Goal: Transaction & Acquisition: Book appointment/travel/reservation

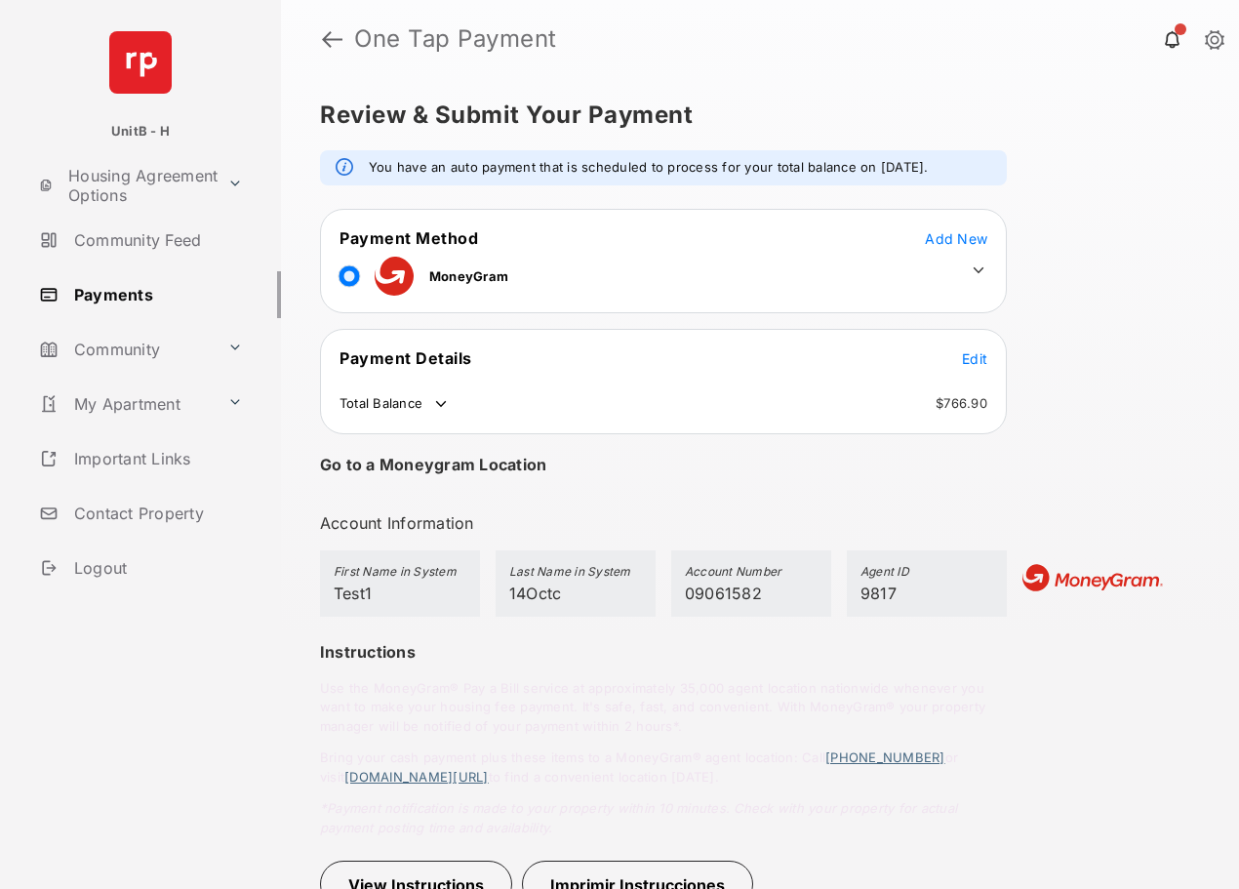
click at [973, 270] on icon at bounding box center [979, 270] width 18 height 18
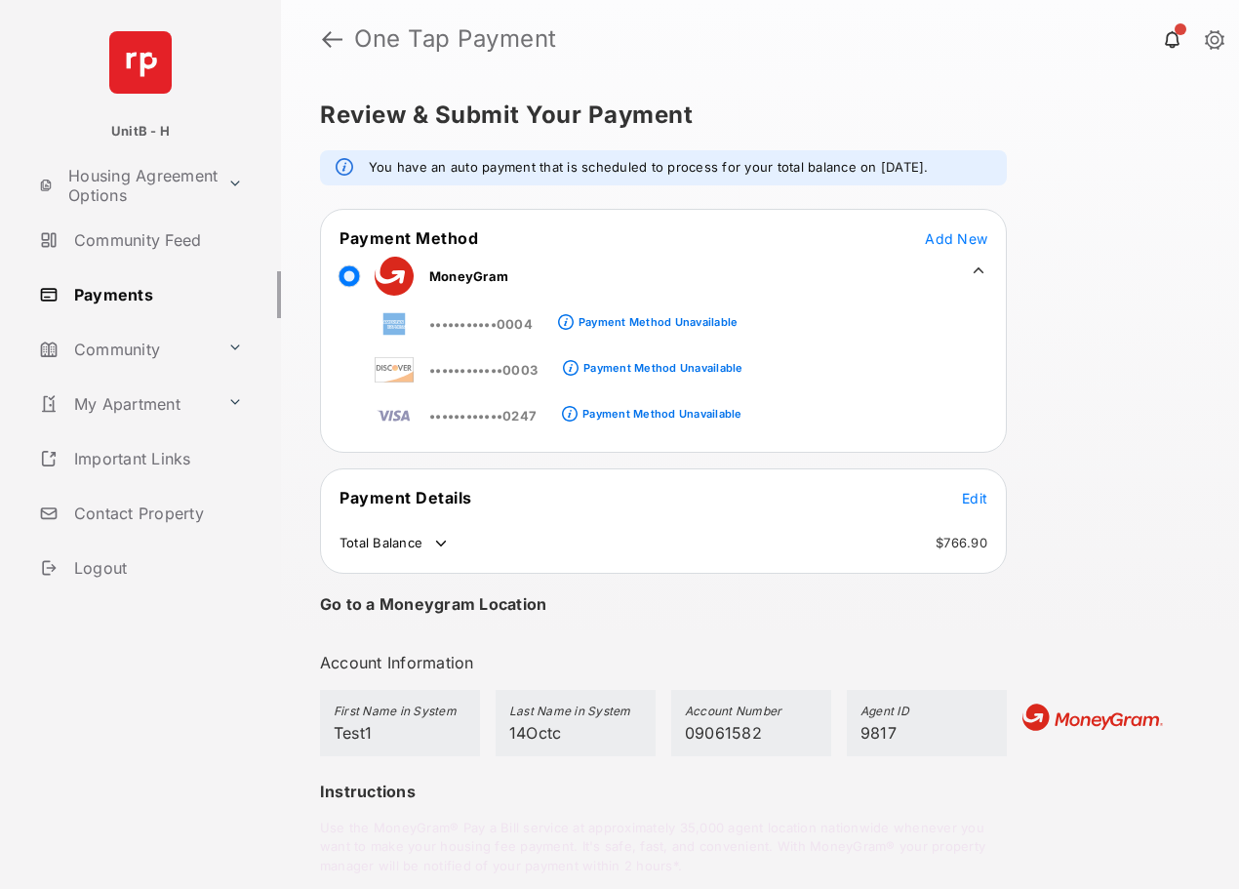
click at [954, 239] on span "Add New" at bounding box center [956, 238] width 62 height 17
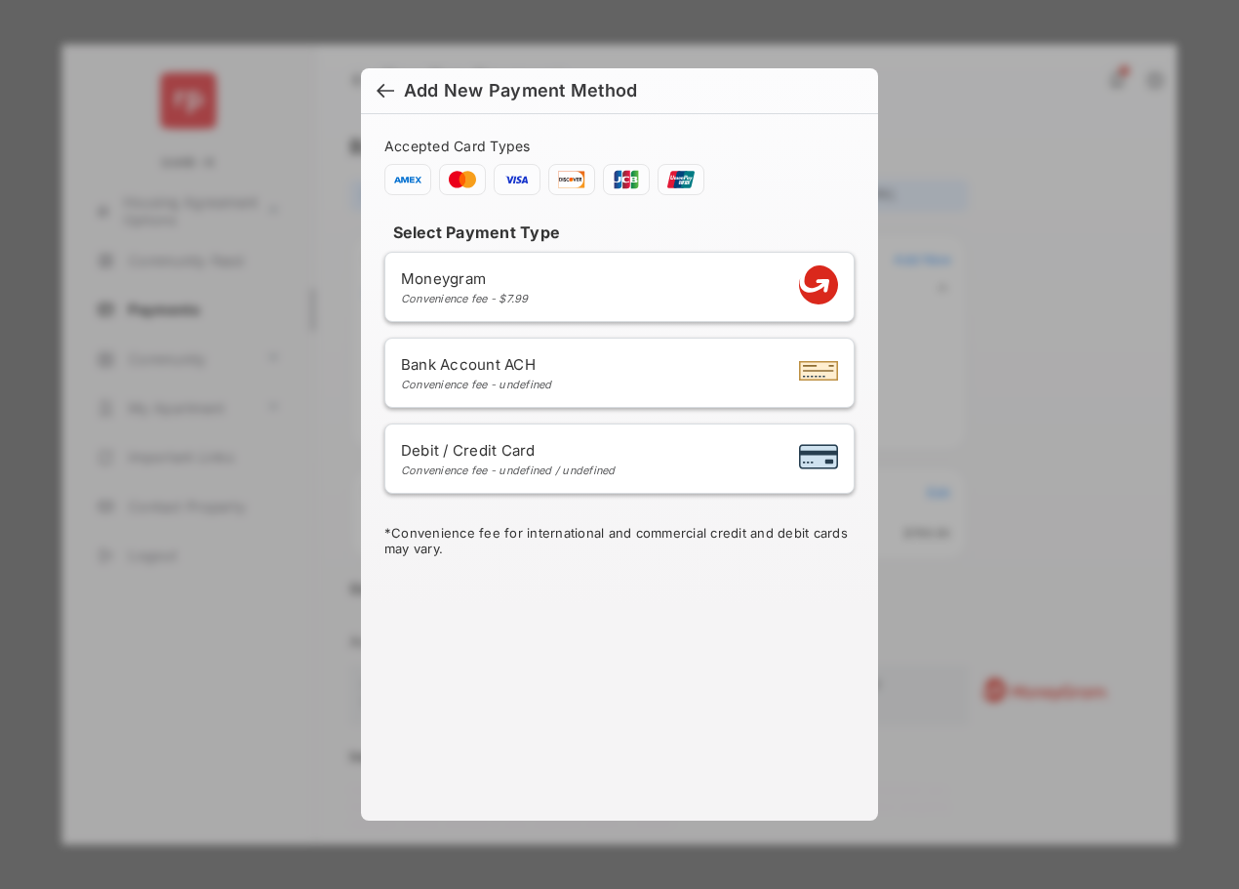
click at [384, 92] on div at bounding box center [386, 92] width 18 height 21
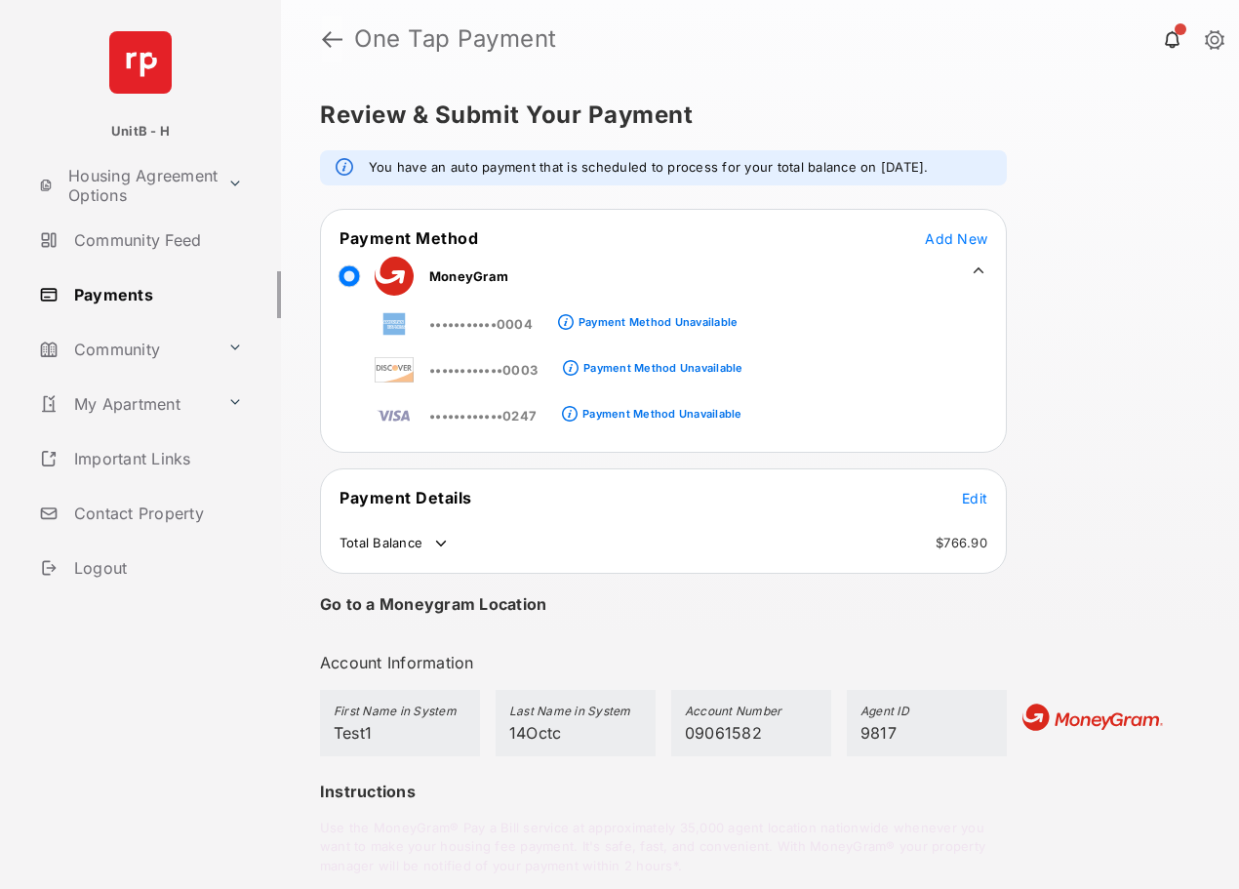
click at [330, 39] on link at bounding box center [332, 39] width 20 height 47
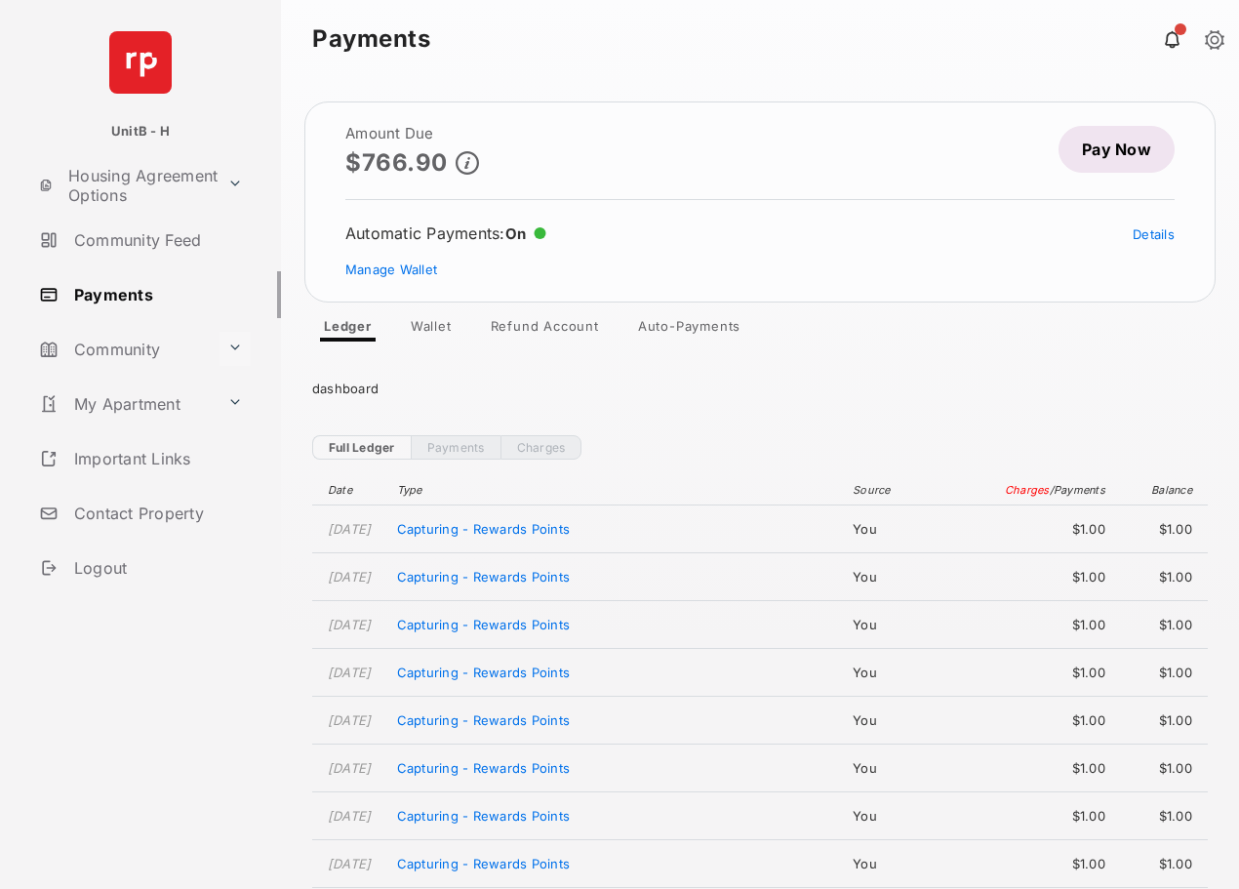
click at [230, 344] on button at bounding box center [234, 349] width 31 height 34
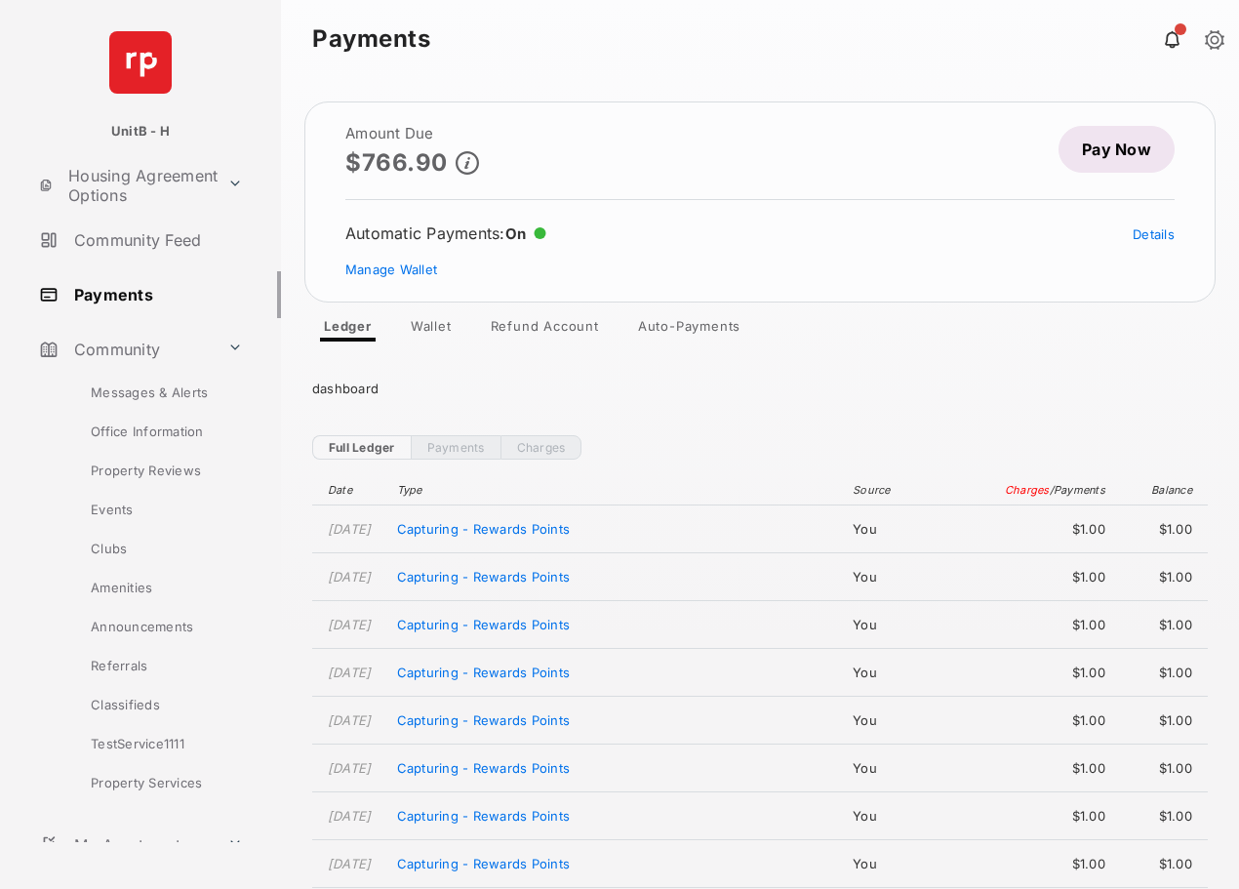
click at [137, 591] on link "Amenities" at bounding box center [158, 587] width 245 height 39
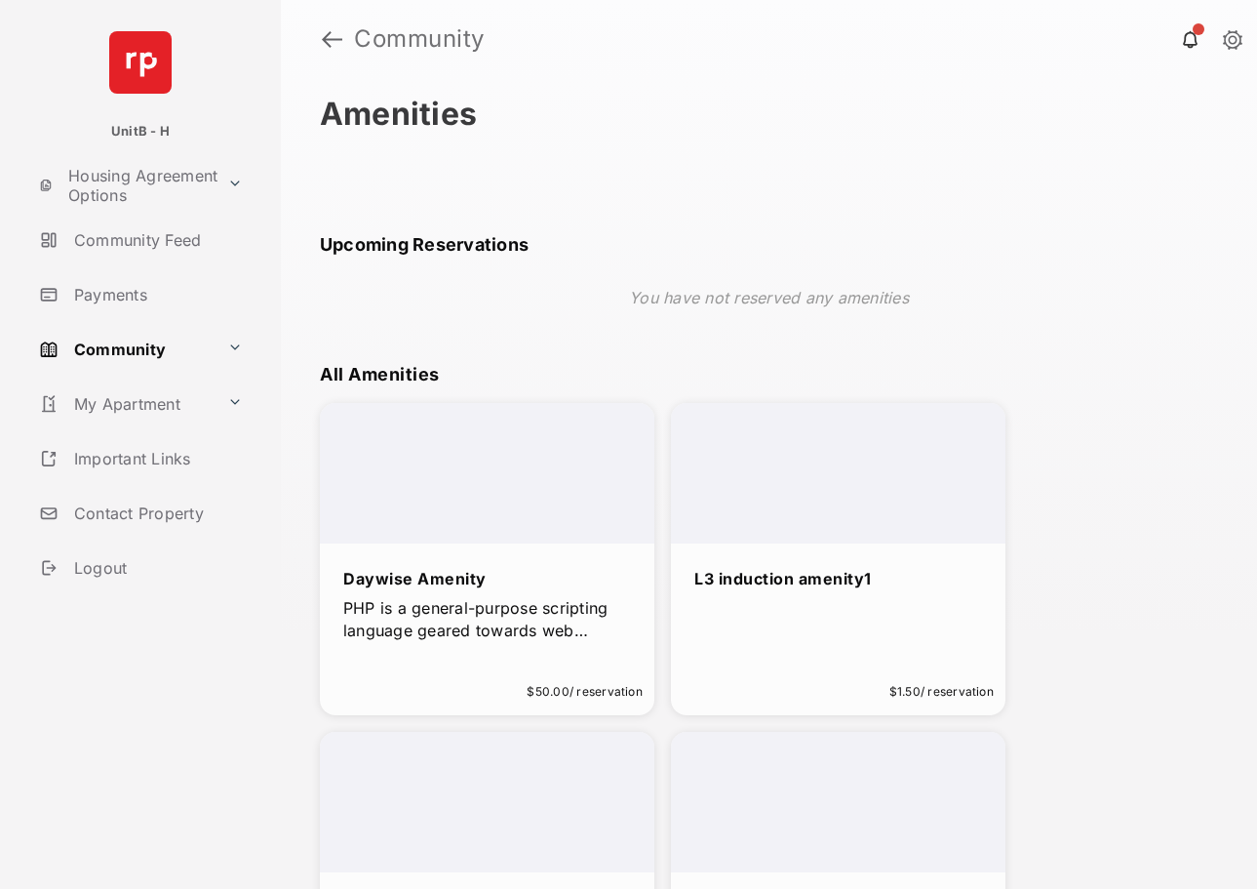
click at [441, 518] on div at bounding box center [487, 473] width 335 height 140
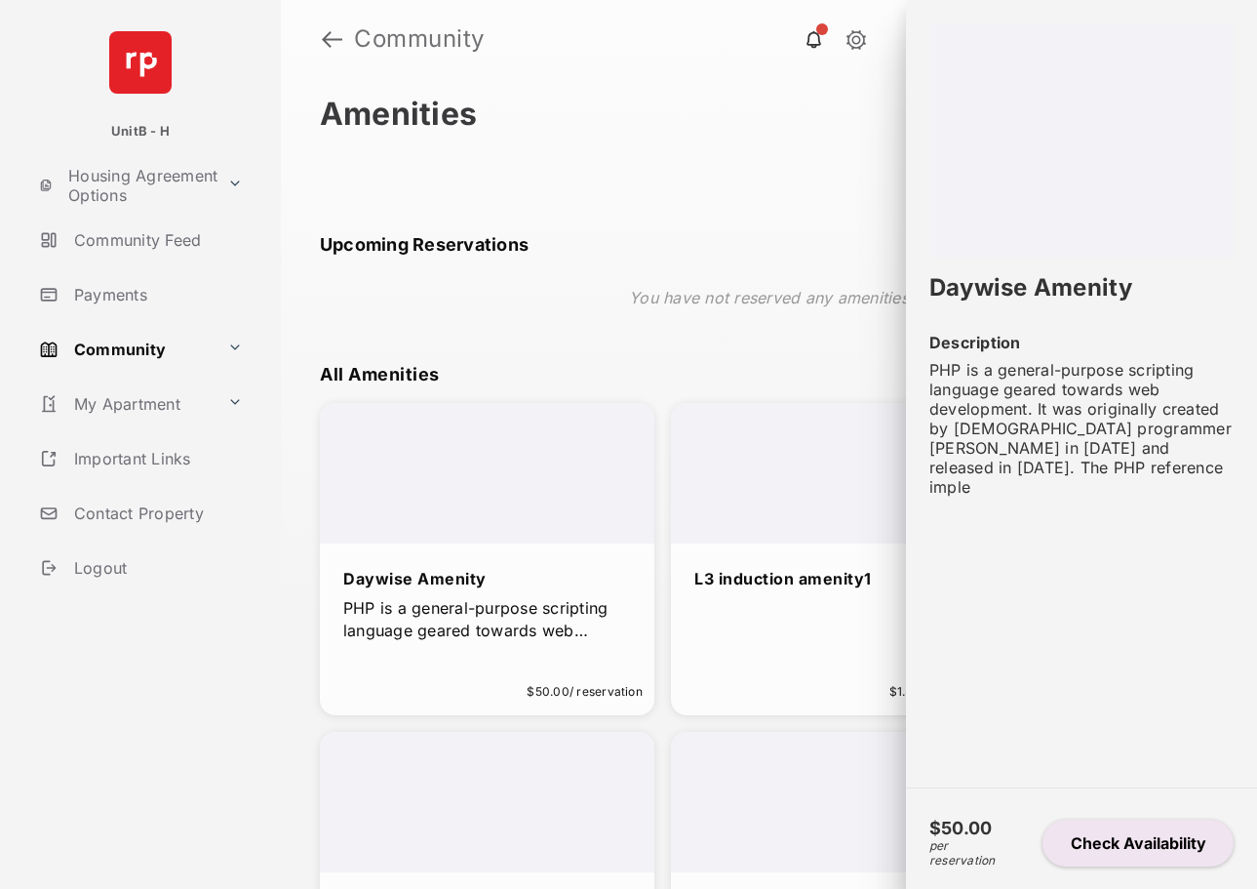
click at [1100, 833] on button "Check Availability" at bounding box center [1138, 842] width 191 height 47
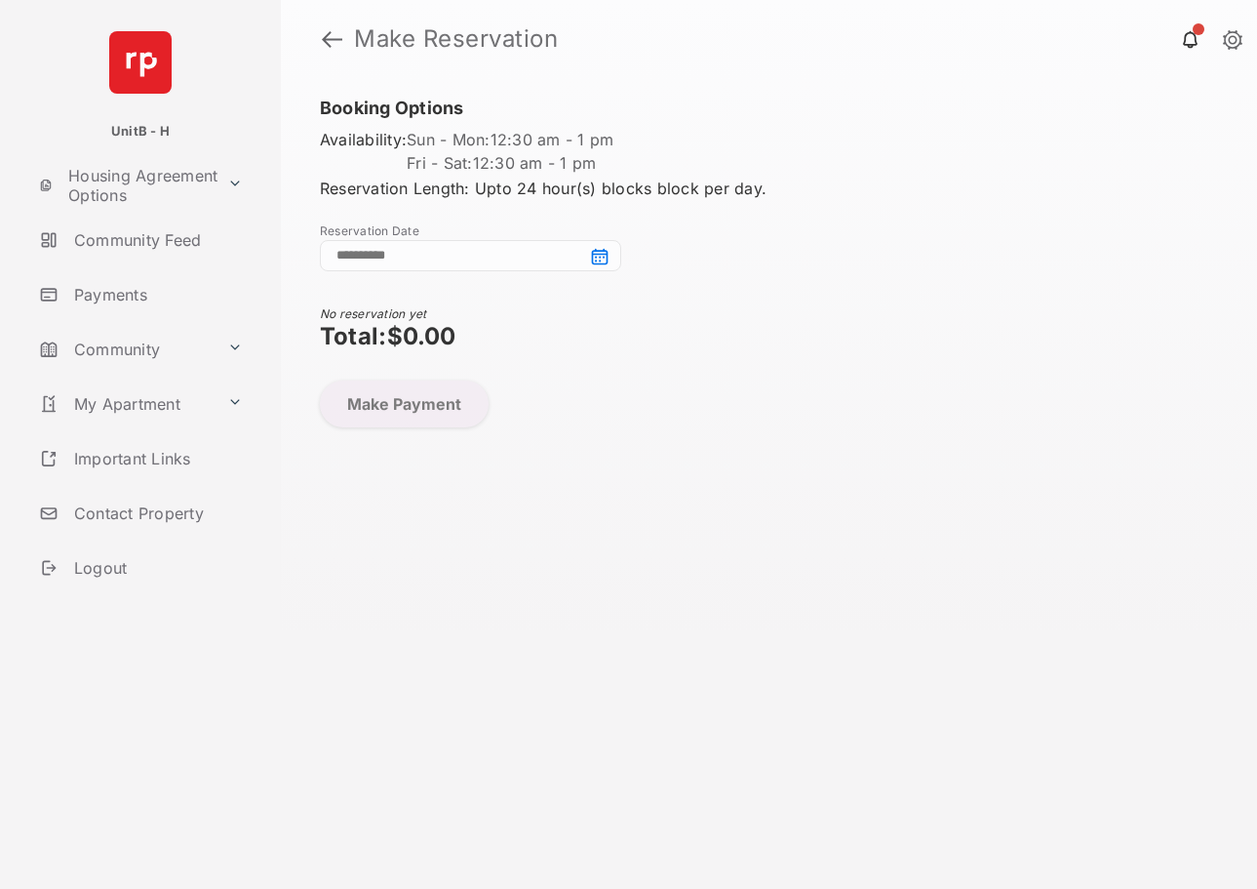
click at [497, 239] on div "Booking Options Availability: Sun - Mon : 12:30 am - 1 pm Fri - Sat : 12:30 am …" at bounding box center [769, 185] width 898 height 174
click at [599, 250] on input at bounding box center [470, 255] width 301 height 31
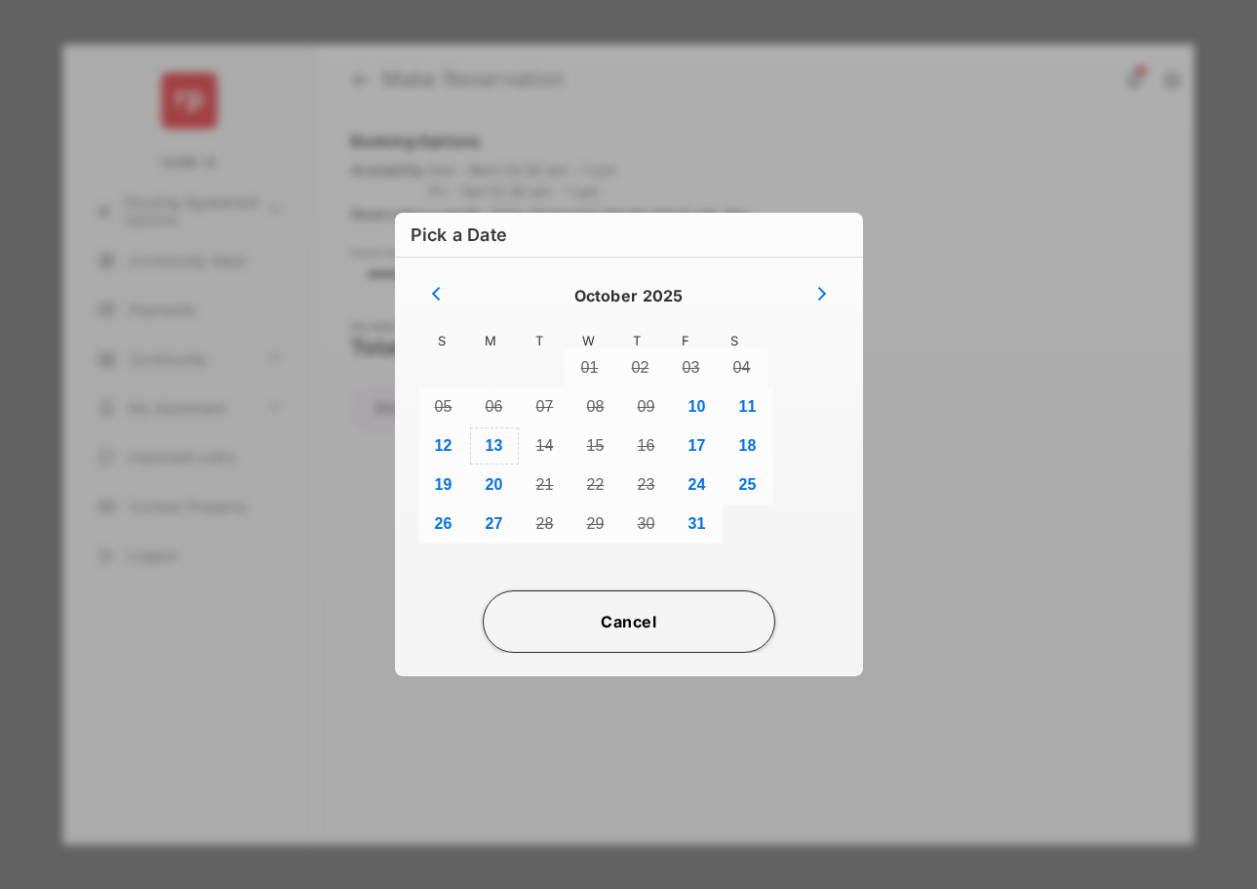
click at [487, 441] on button "13" at bounding box center [494, 445] width 51 height 39
type input "**********"
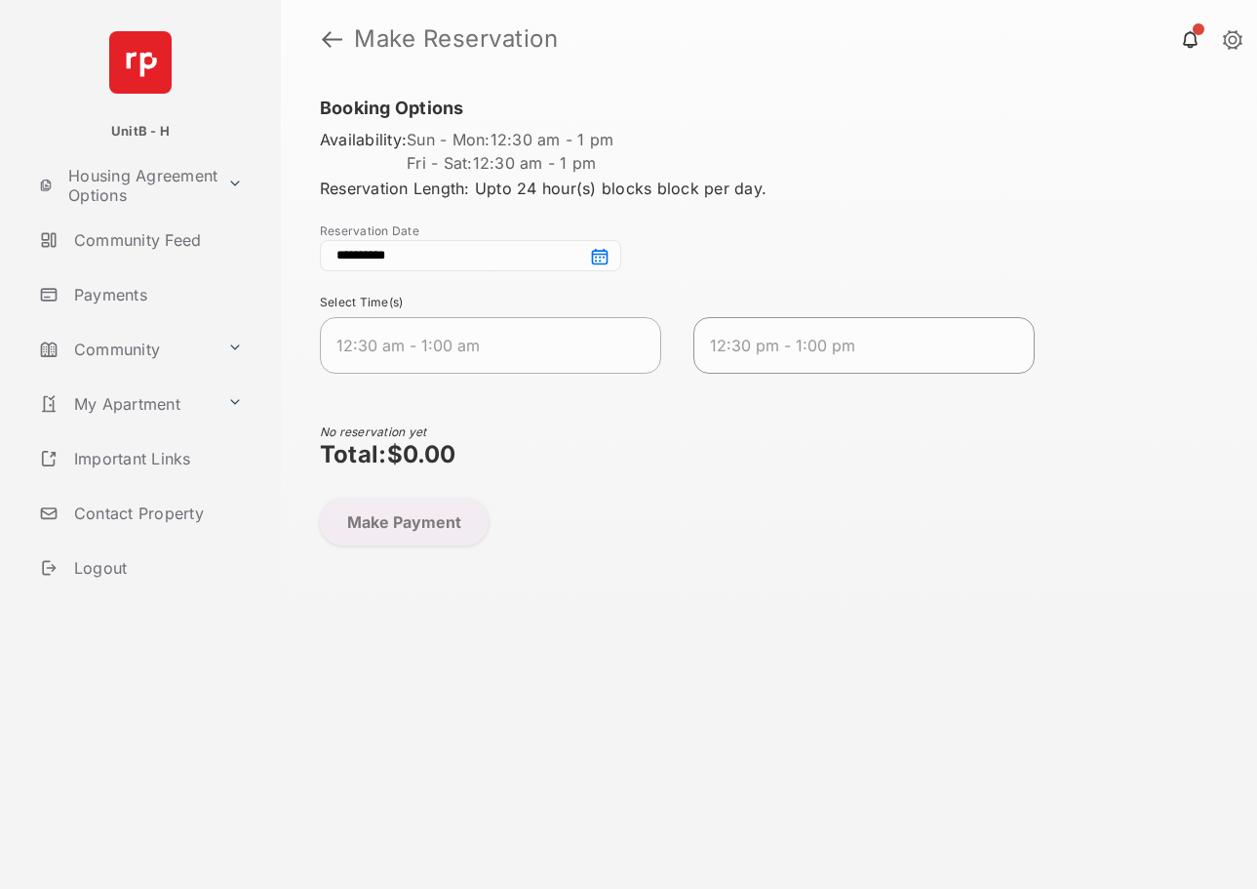
click at [868, 342] on span "12:30 pm - 1:00 pm" at bounding box center [848, 345] width 277 height 23
click at [418, 528] on button "Make Payment" at bounding box center [404, 522] width 169 height 47
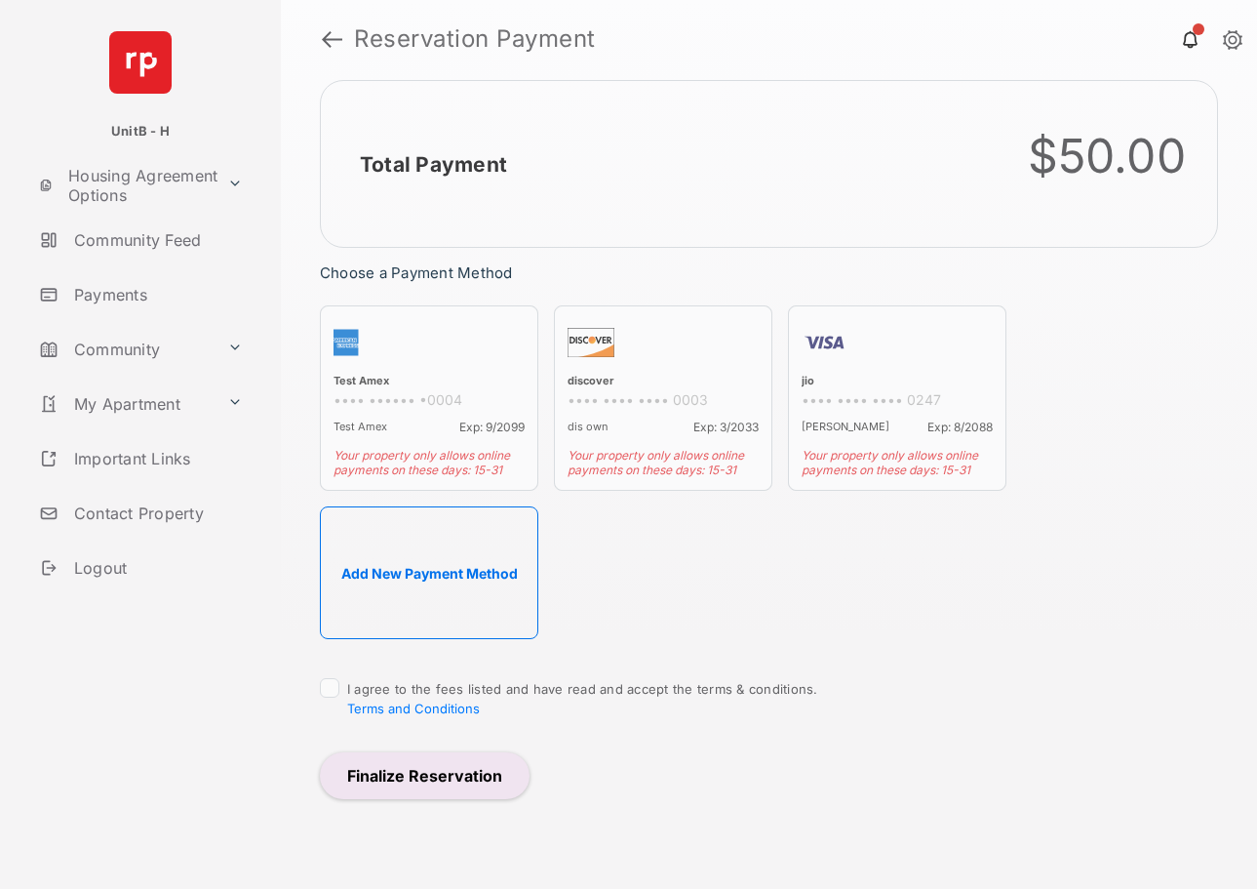
click at [466, 560] on button "Add New Payment Method" at bounding box center [429, 572] width 219 height 133
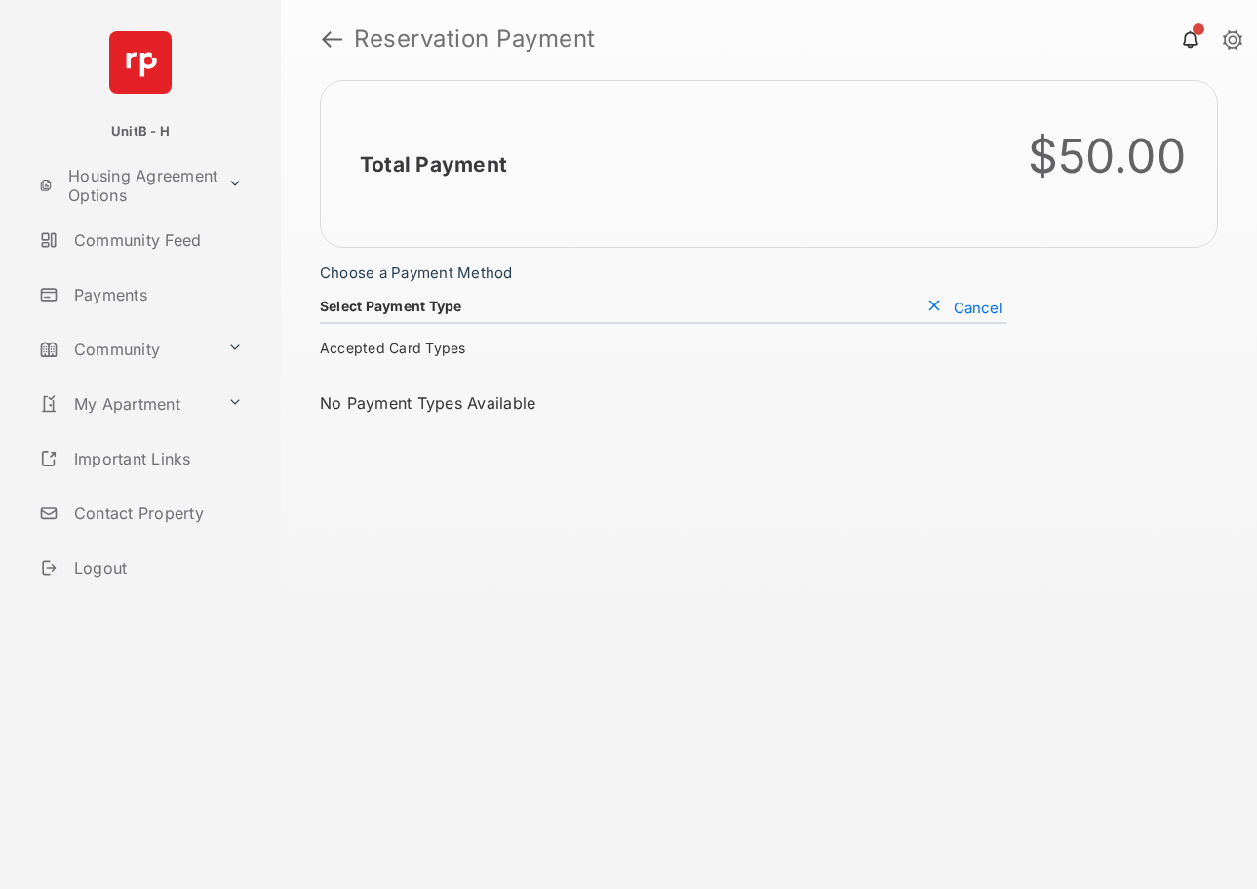
click at [960, 311] on button "Cancel" at bounding box center [965, 308] width 84 height 20
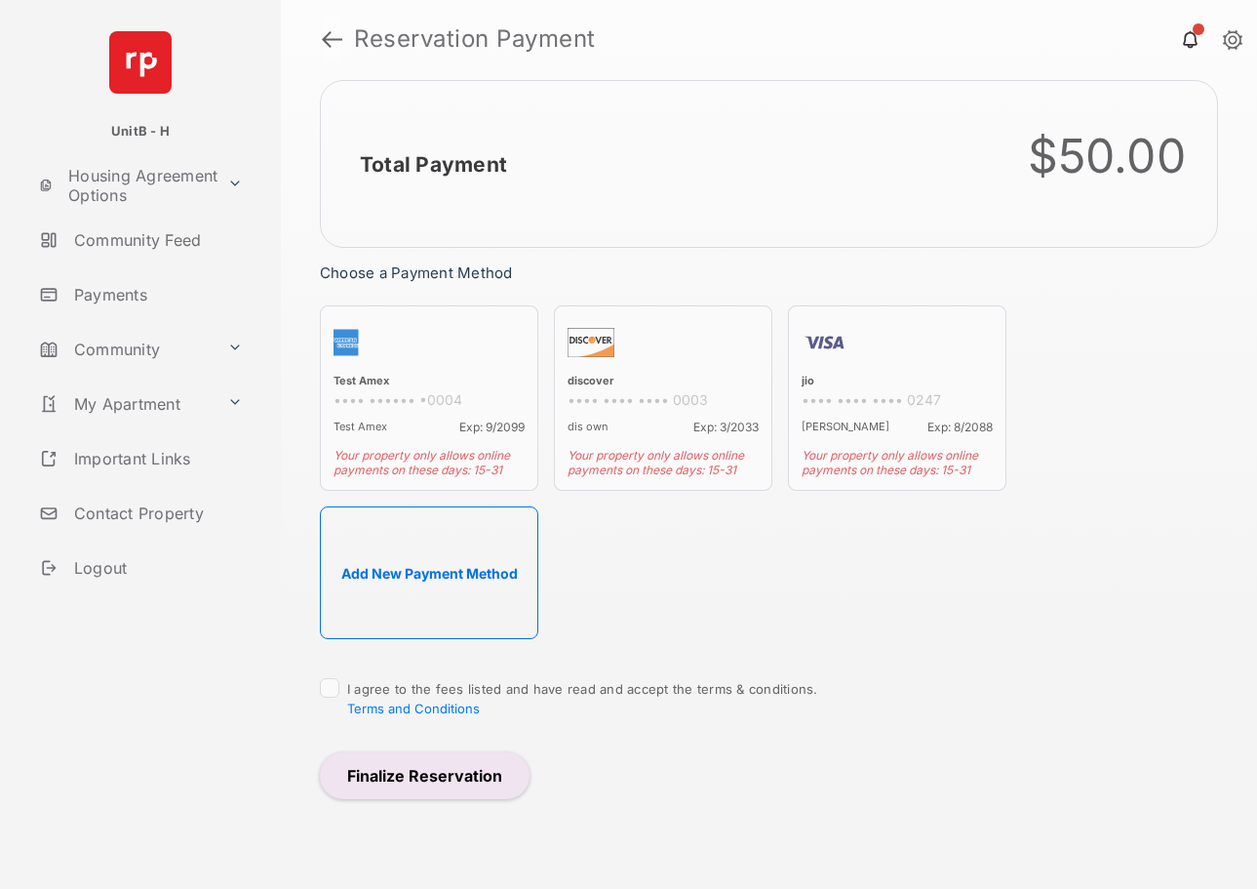
click at [339, 39] on link at bounding box center [332, 39] width 20 height 47
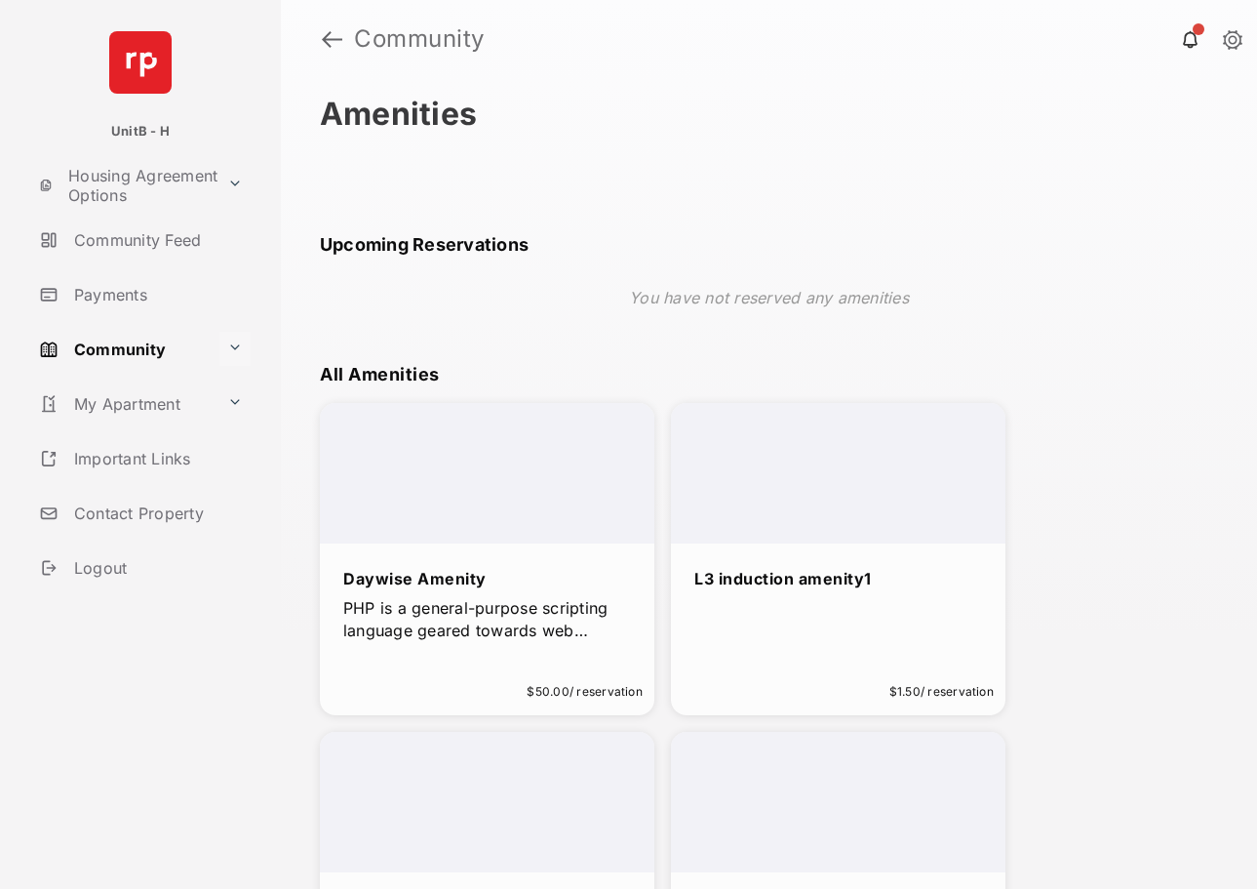
click at [239, 342] on button at bounding box center [234, 349] width 31 height 34
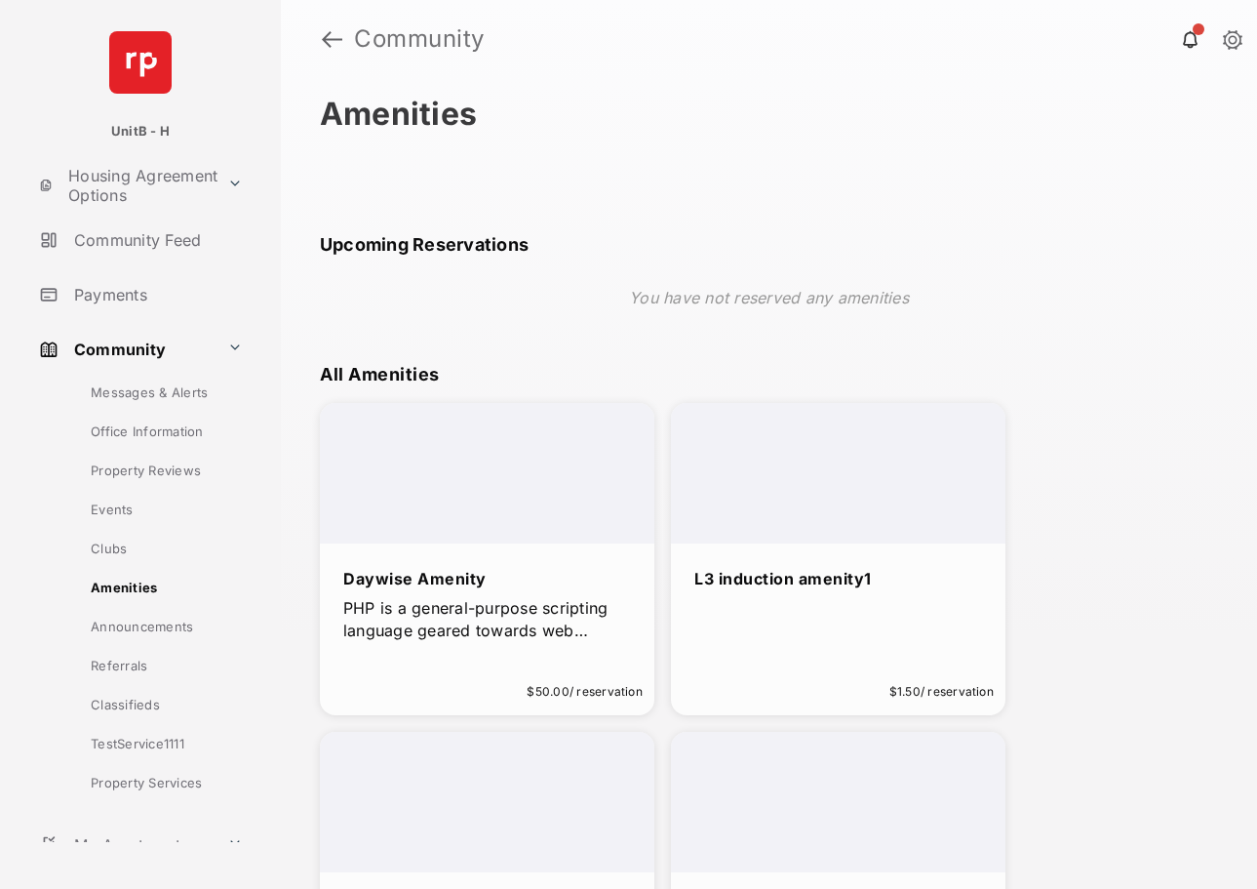
click at [546, 476] on div at bounding box center [487, 473] width 335 height 140
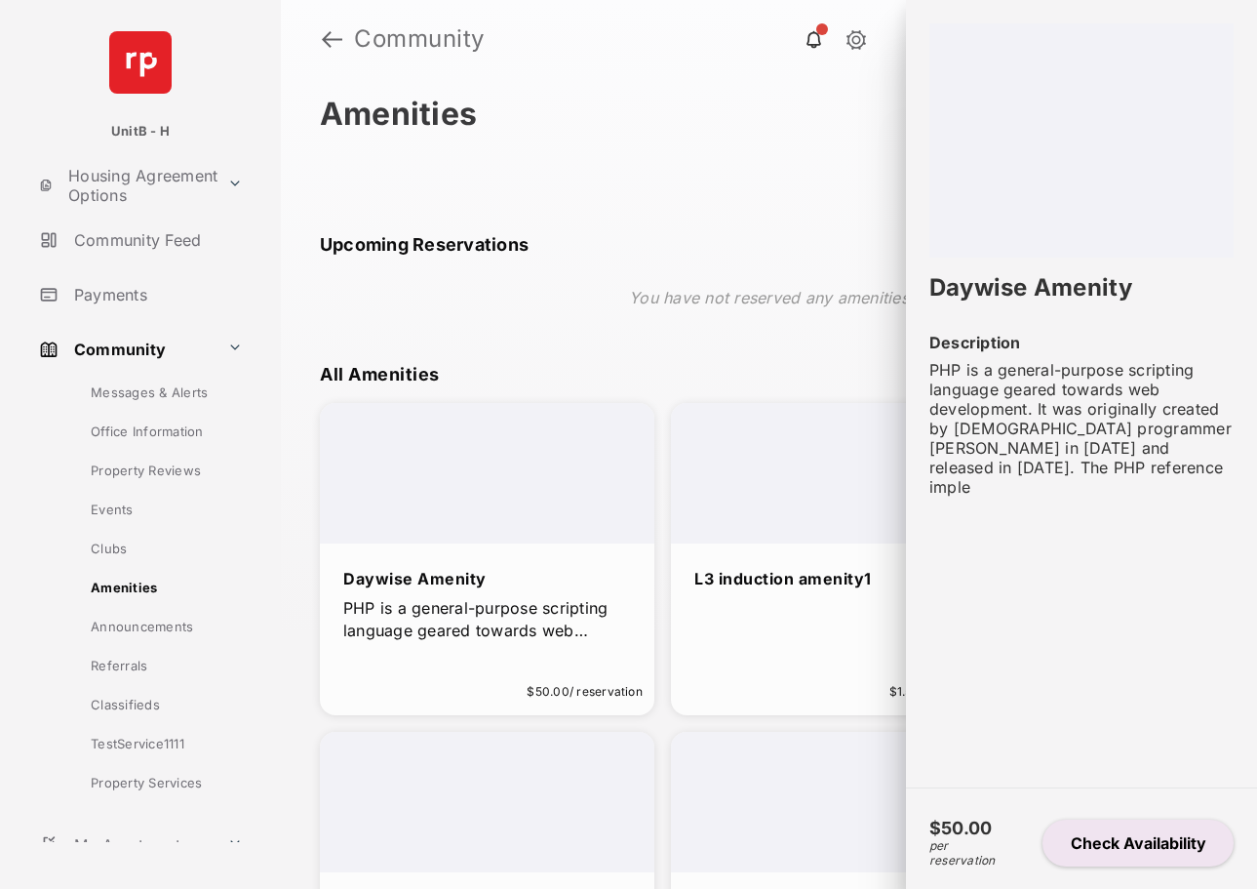
click at [1114, 847] on button "Check Availability" at bounding box center [1138, 842] width 191 height 47
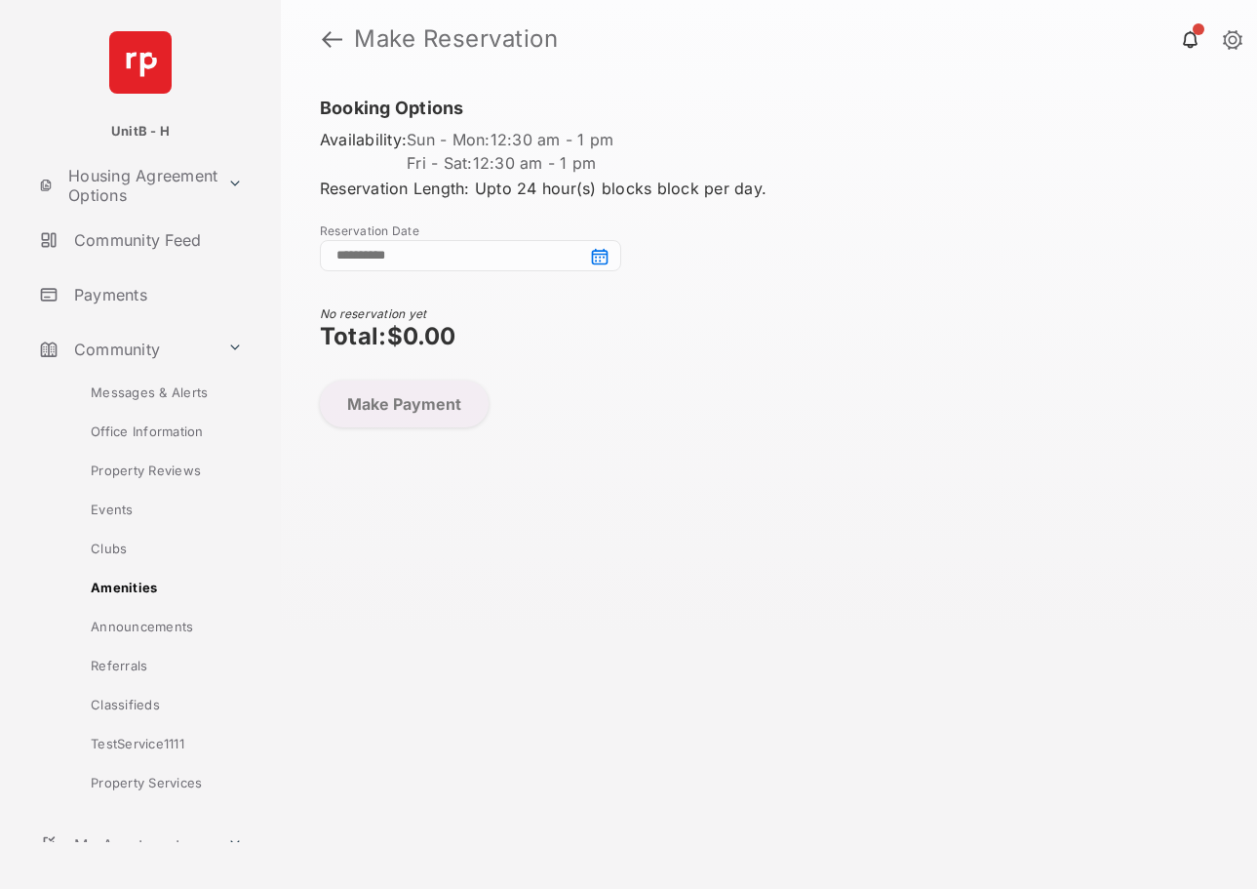
click at [570, 248] on input at bounding box center [470, 255] width 301 height 31
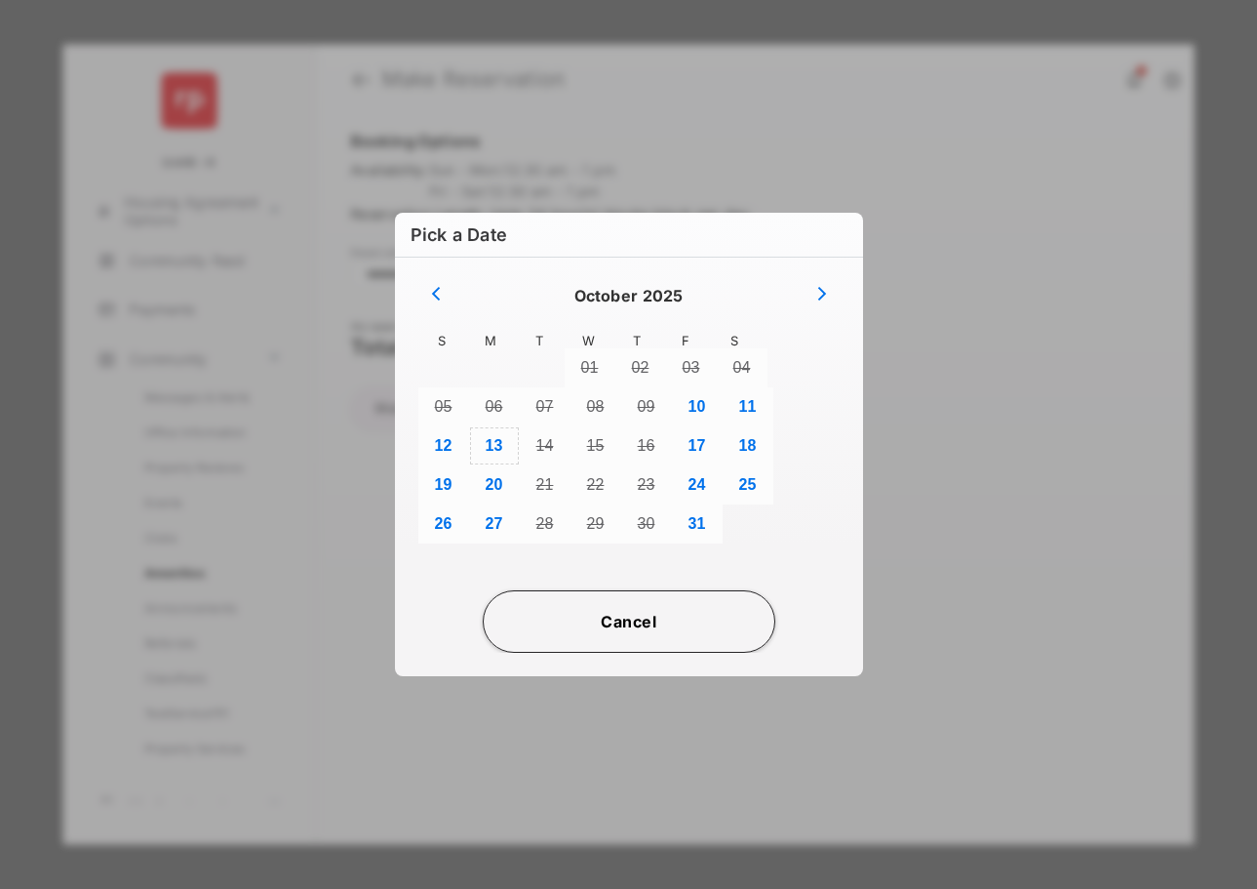
click at [490, 451] on button "13" at bounding box center [494, 445] width 51 height 39
type input "**********"
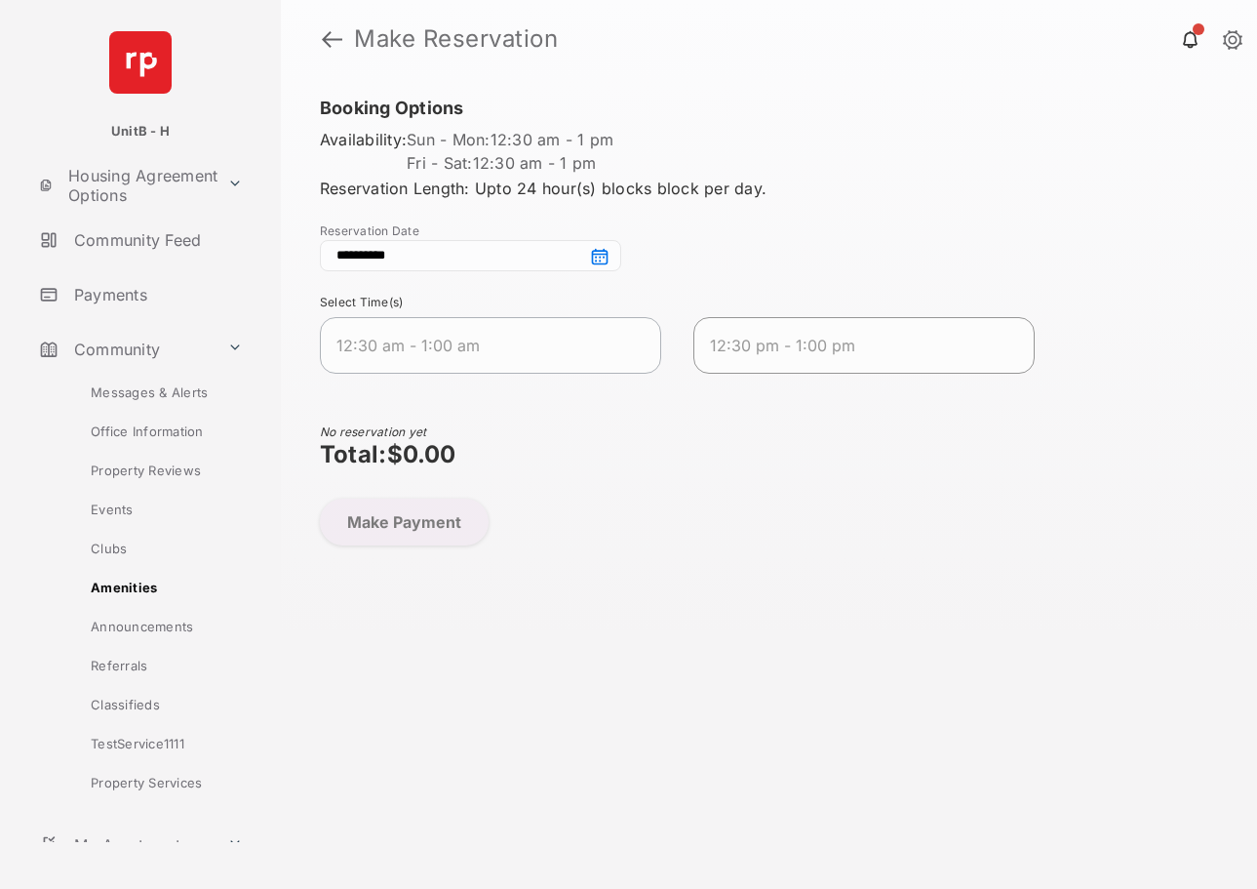
click at [870, 347] on span "12:30 pm - 1:00 pm" at bounding box center [848, 345] width 277 height 23
click at [434, 515] on button "Make Payment" at bounding box center [404, 522] width 169 height 47
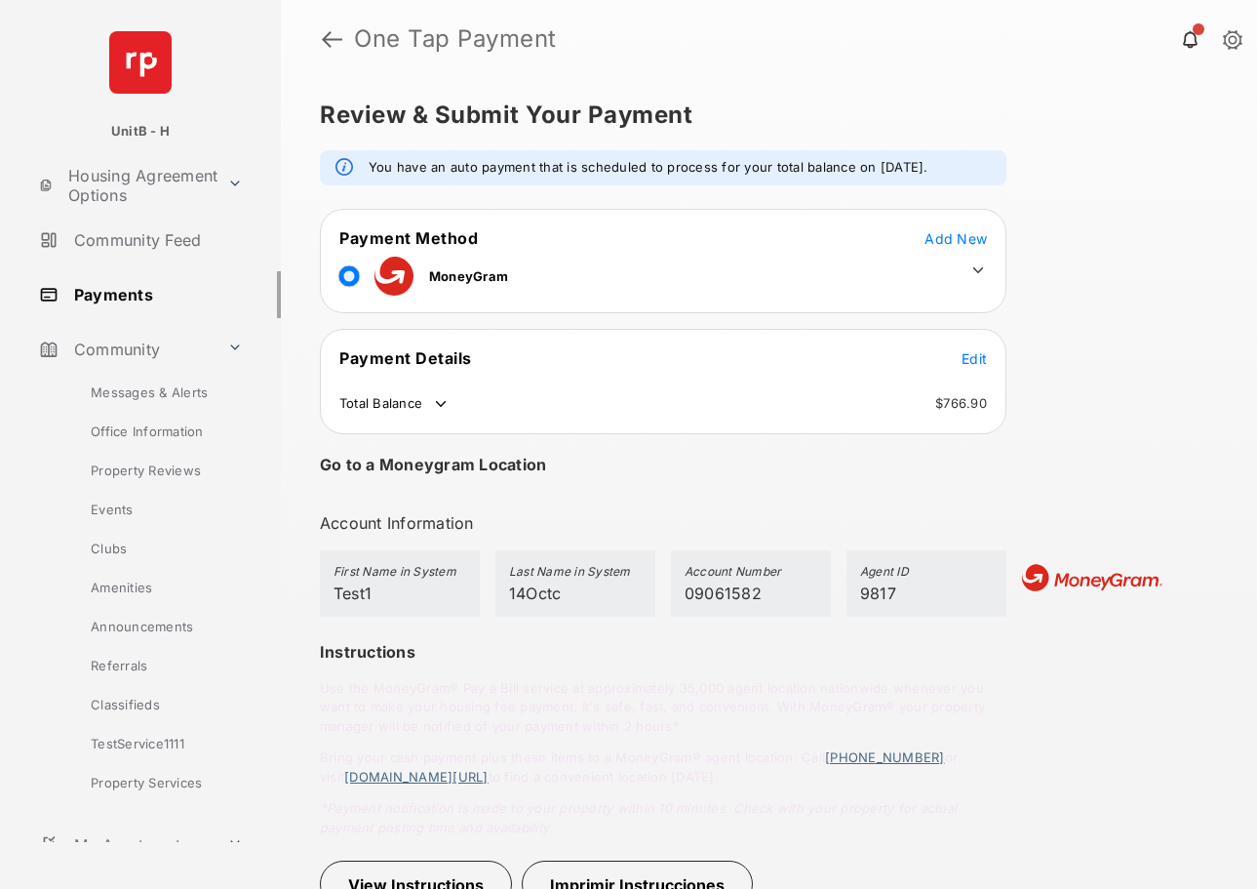
click at [975, 273] on icon at bounding box center [979, 270] width 18 height 18
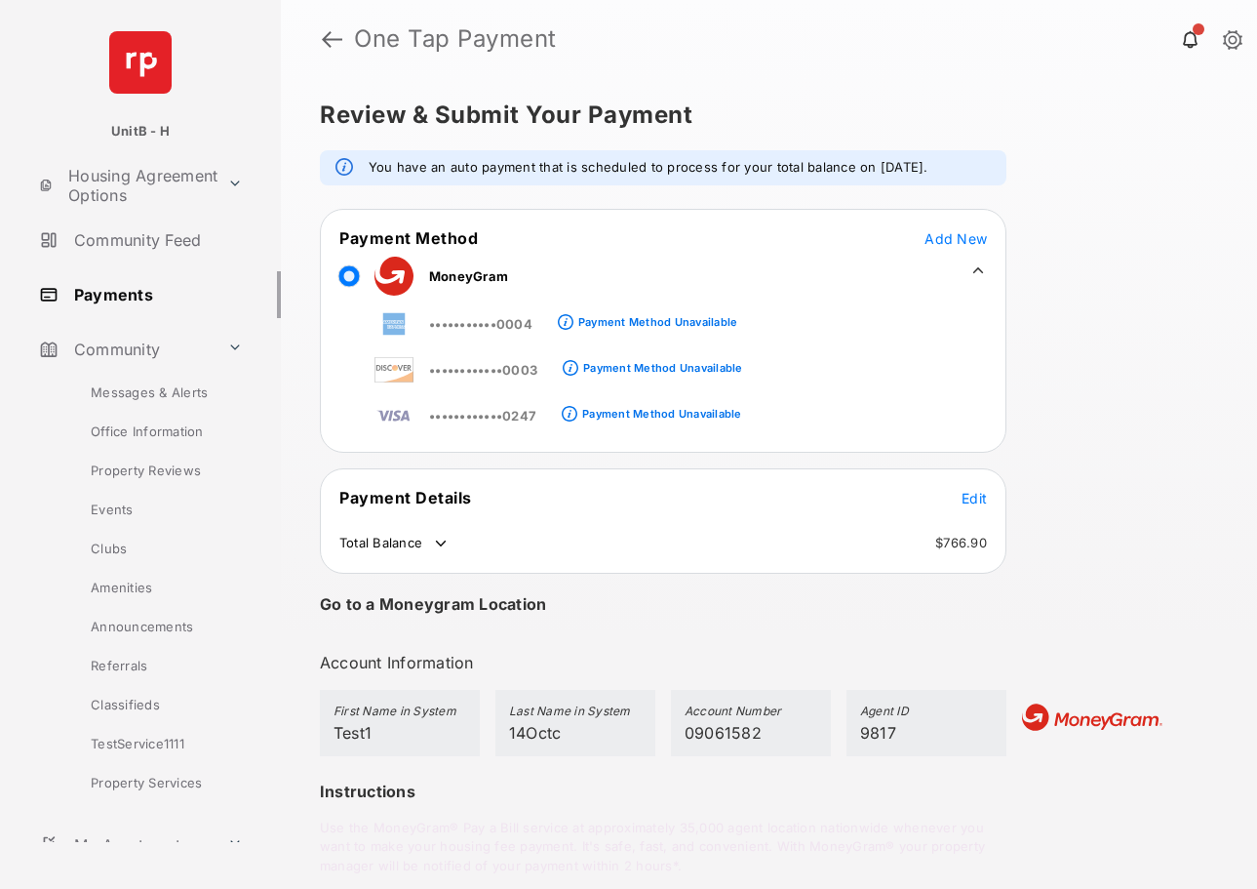
click at [975, 273] on icon at bounding box center [979, 270] width 11 height 6
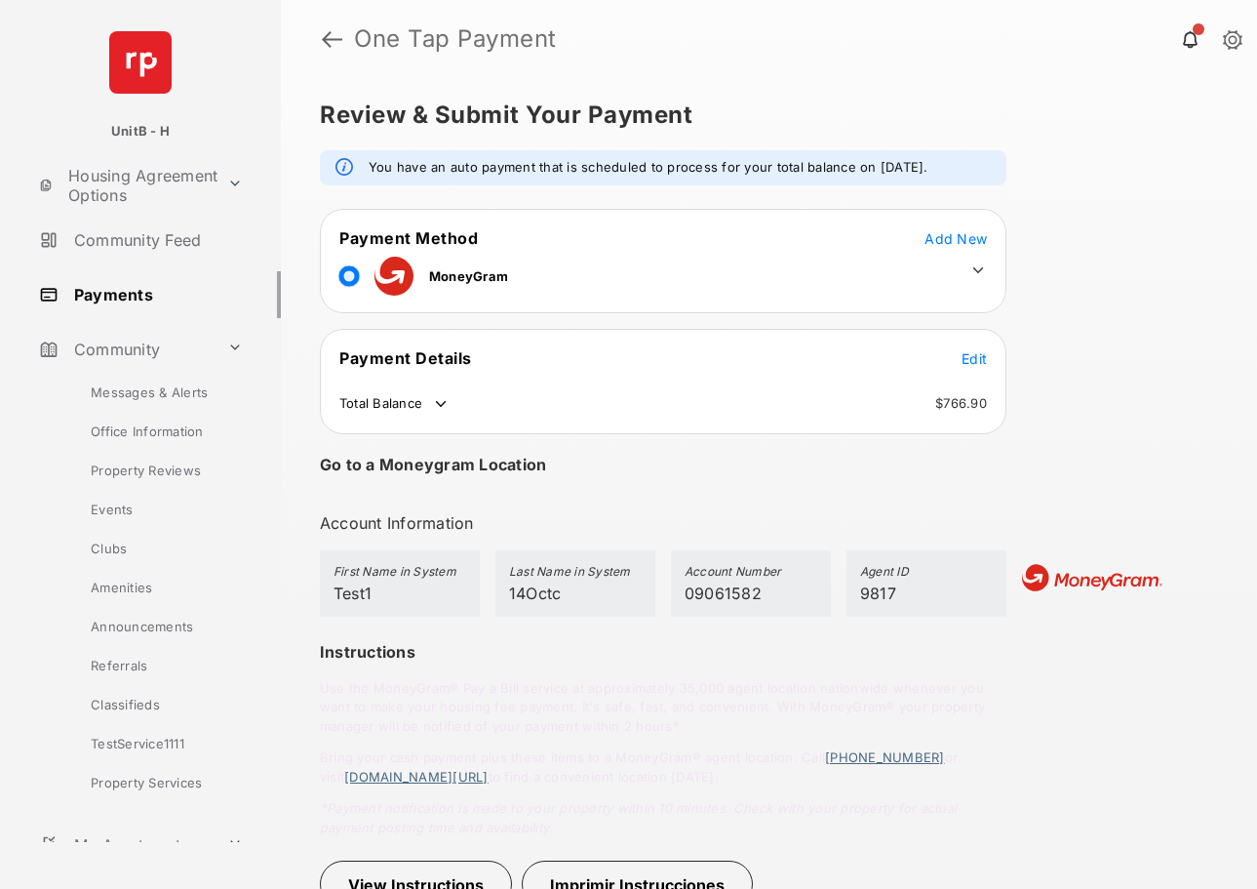
click at [970, 241] on span "Add New" at bounding box center [956, 238] width 62 height 17
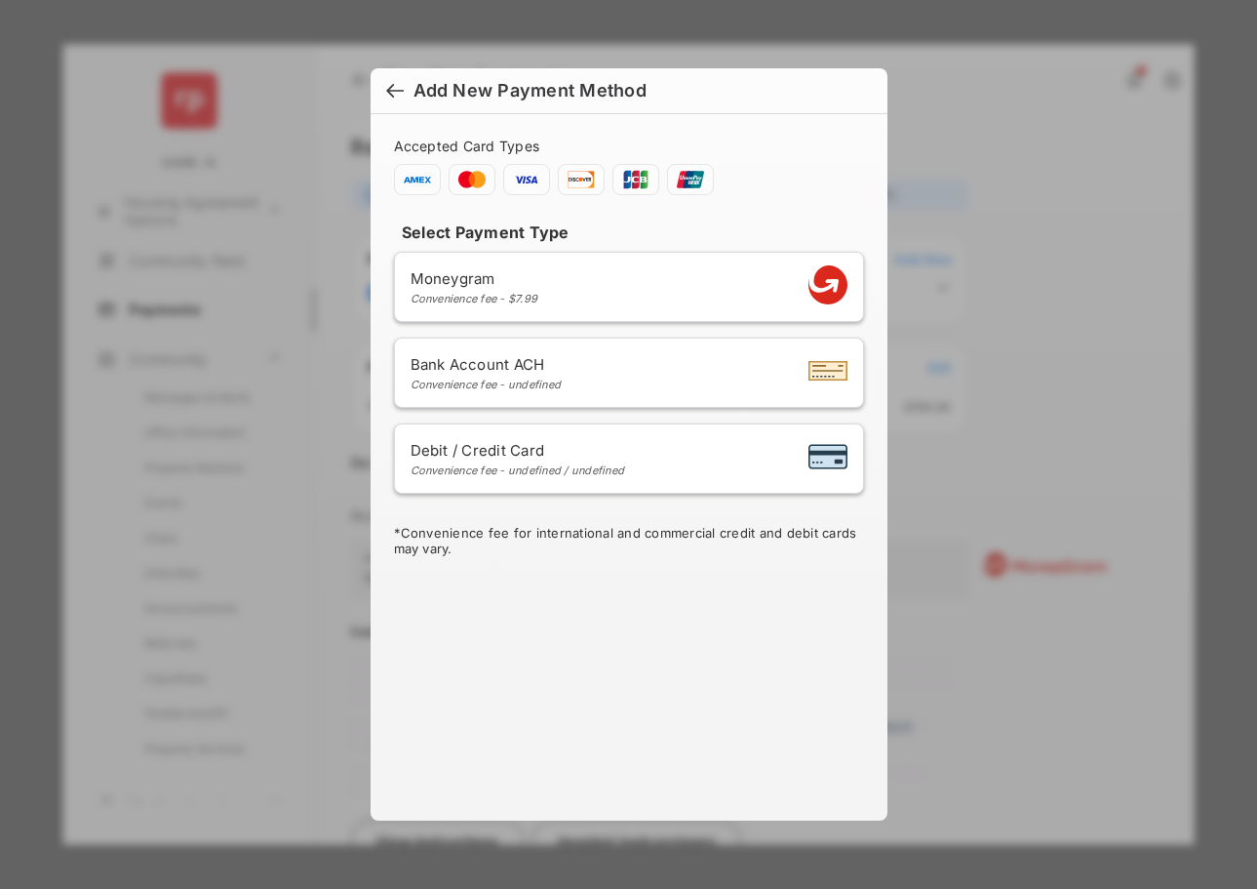
click at [391, 89] on div at bounding box center [395, 92] width 18 height 21
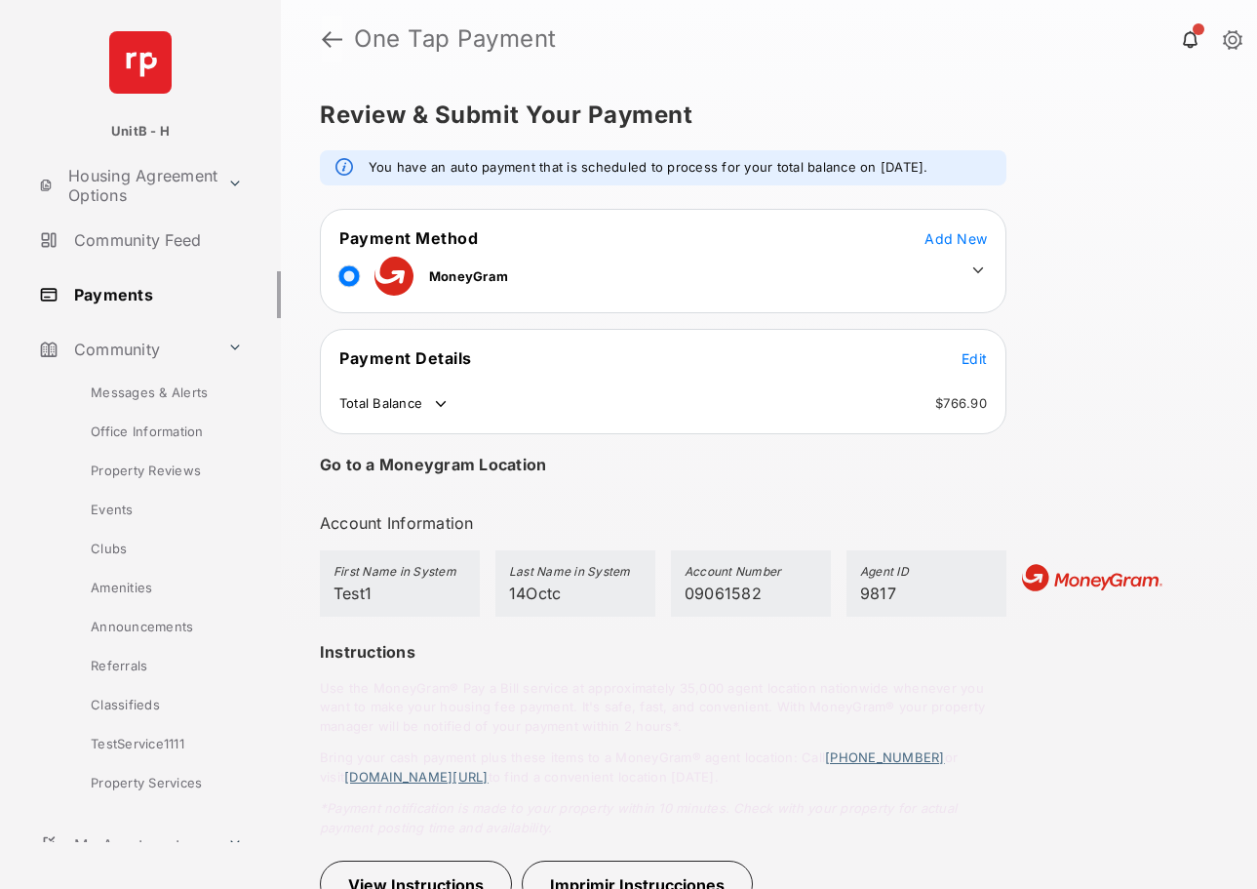
click at [332, 40] on link at bounding box center [332, 39] width 20 height 47
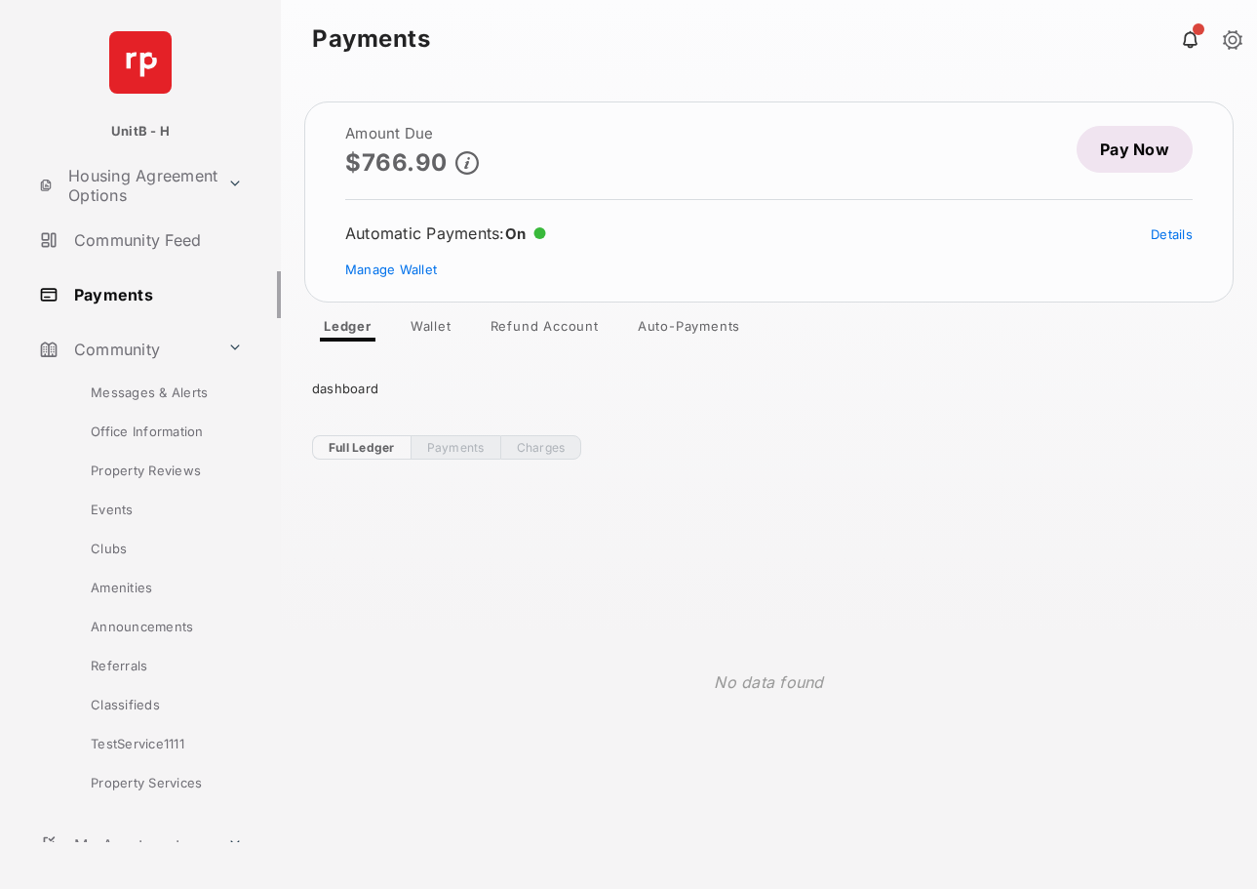
click at [526, 329] on link "Refund Account" at bounding box center [545, 329] width 140 height 23
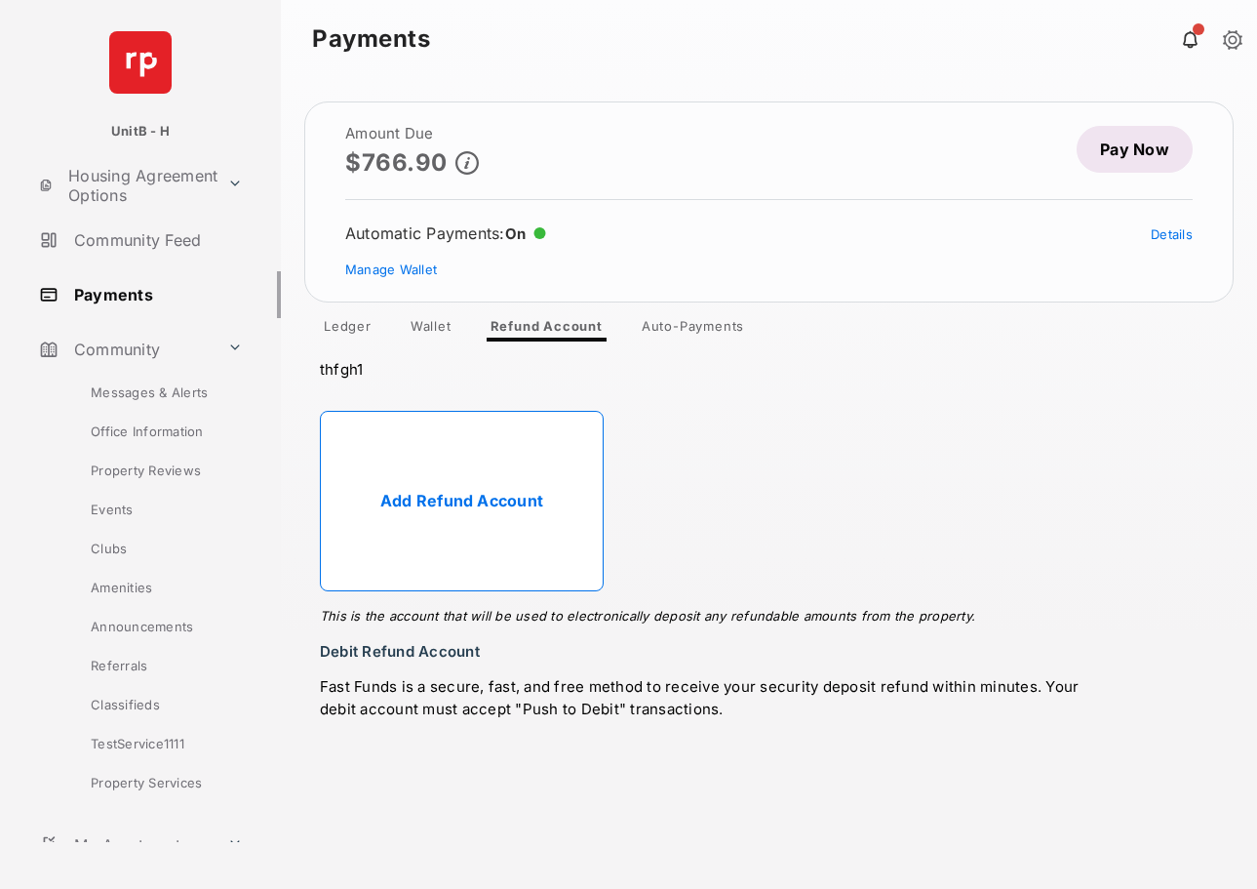
click at [471, 482] on link "Add Refund Account" at bounding box center [462, 501] width 284 height 181
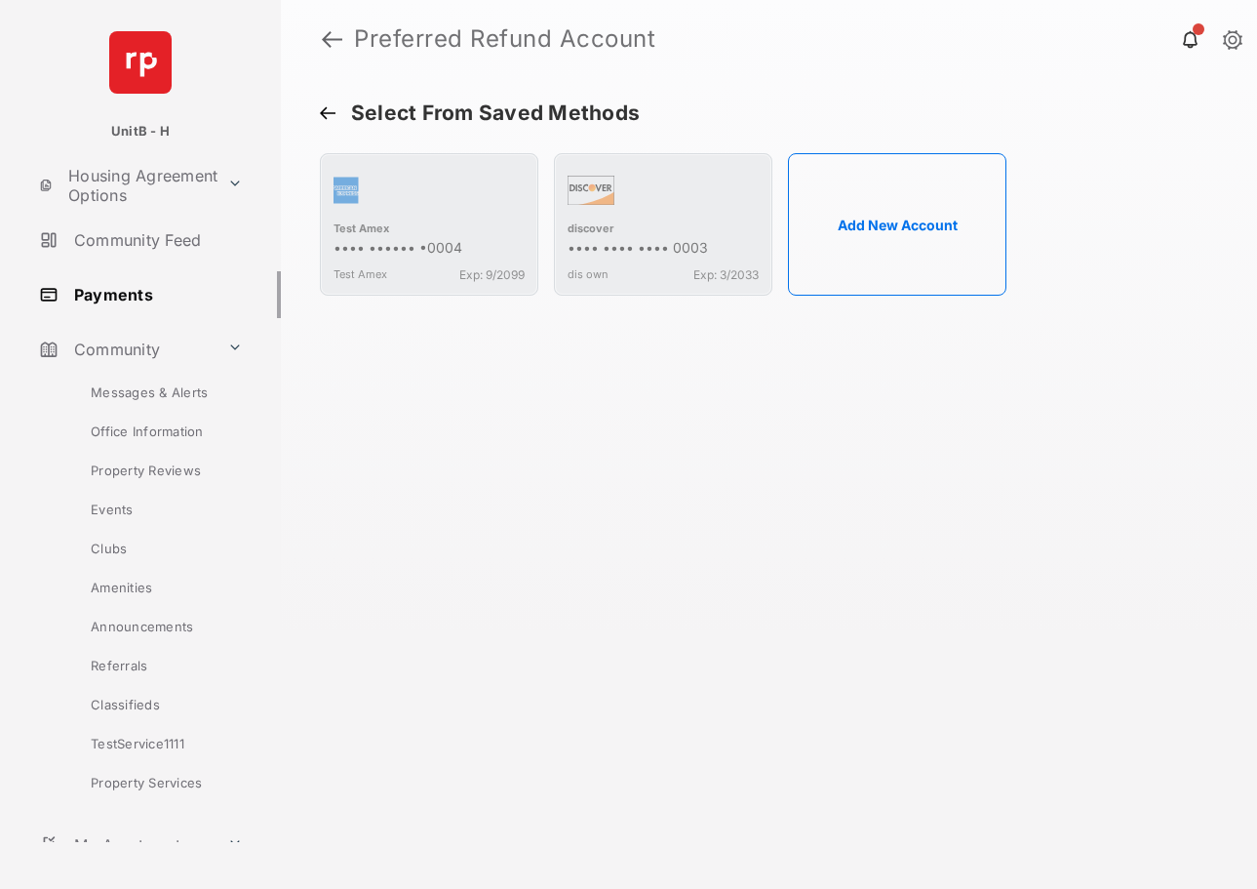
click at [867, 185] on button "Add New Account" at bounding box center [897, 224] width 219 height 142
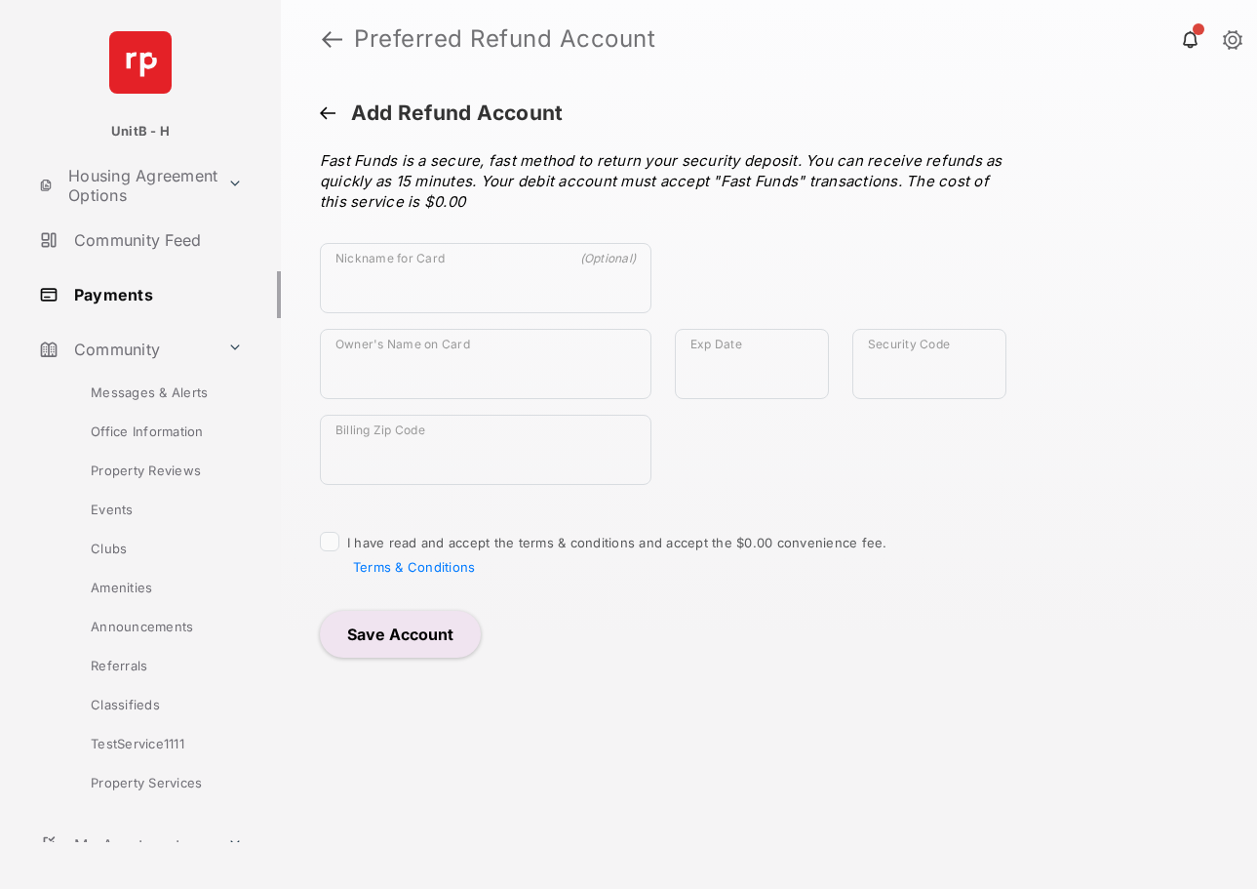
click at [329, 117] on button at bounding box center [328, 114] width 16 height 19
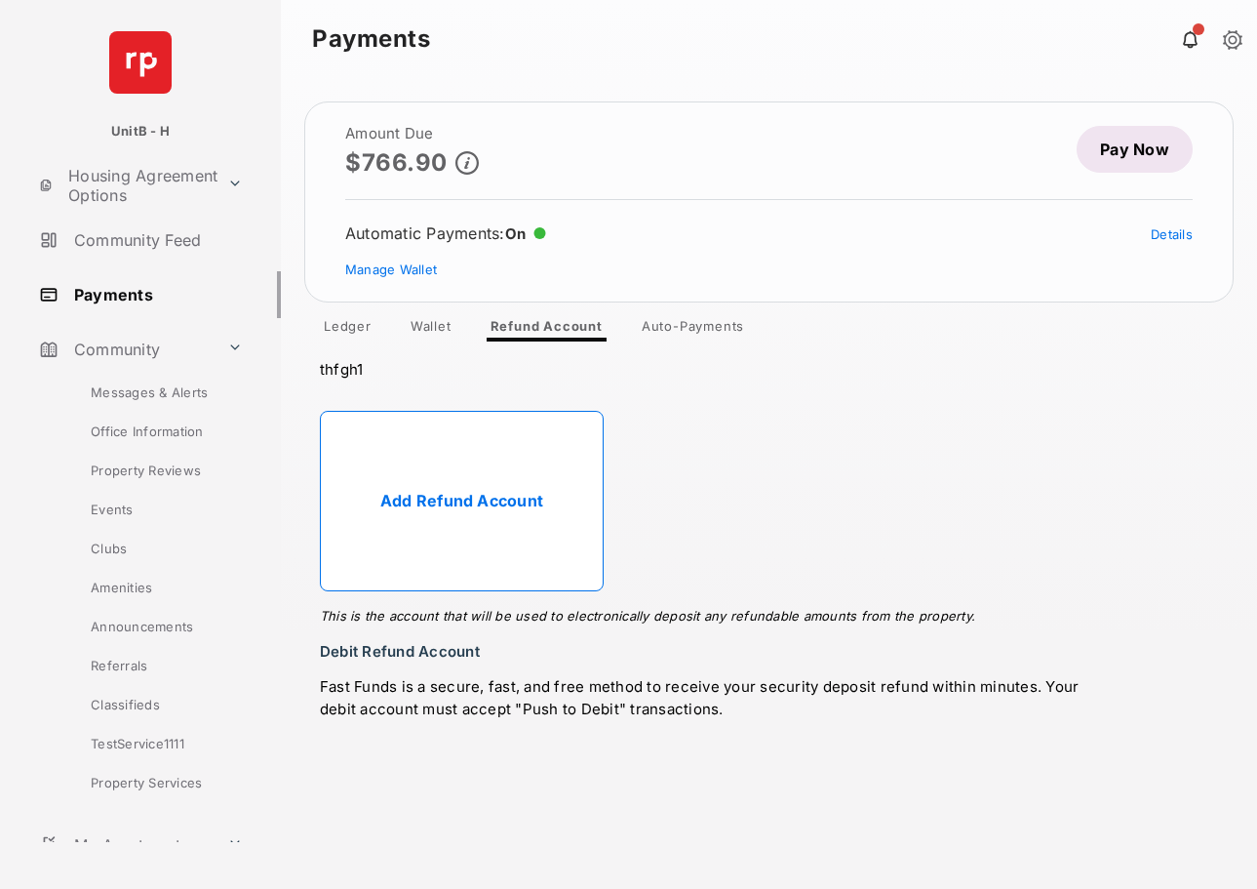
click at [430, 332] on link "Wallet" at bounding box center [431, 329] width 72 height 23
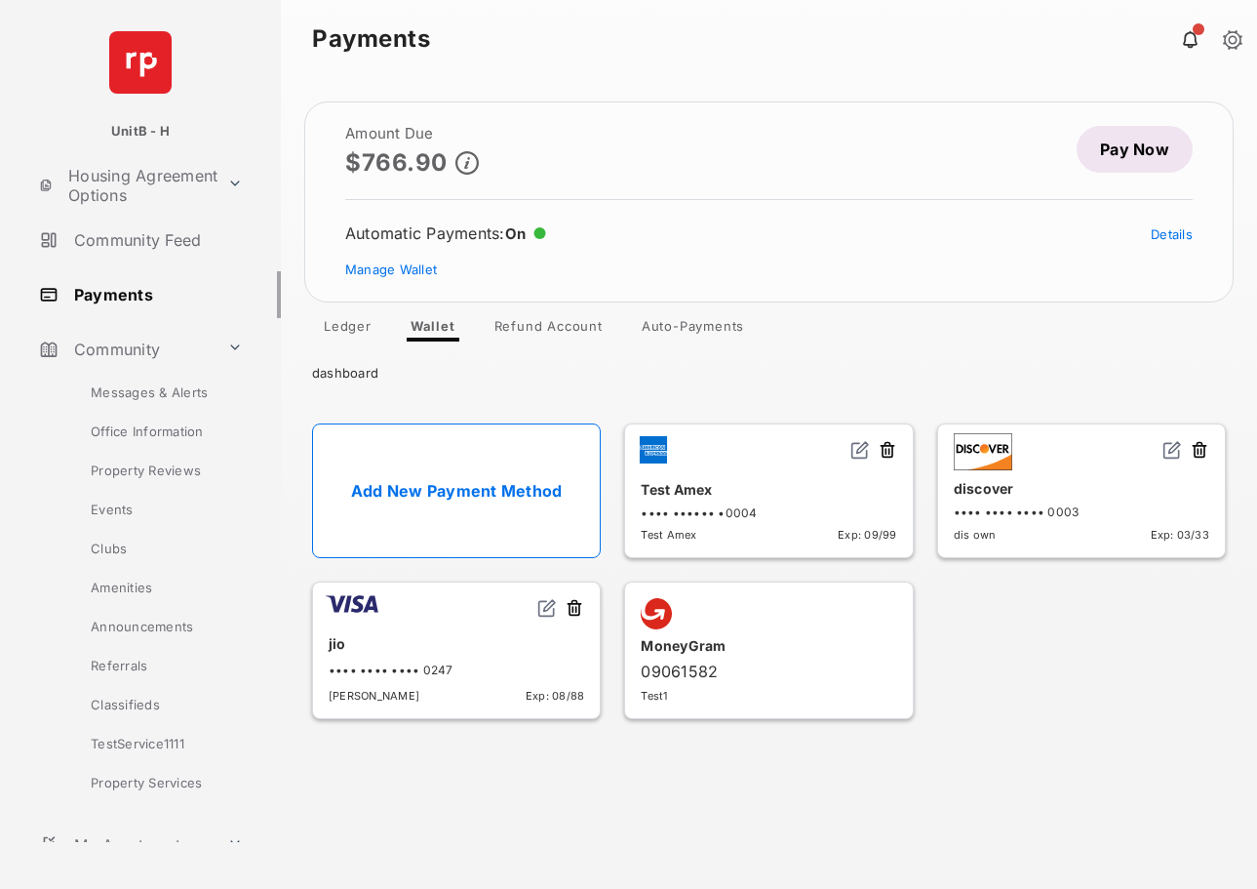
click at [499, 459] on link "Add New Payment Method" at bounding box center [456, 490] width 289 height 135
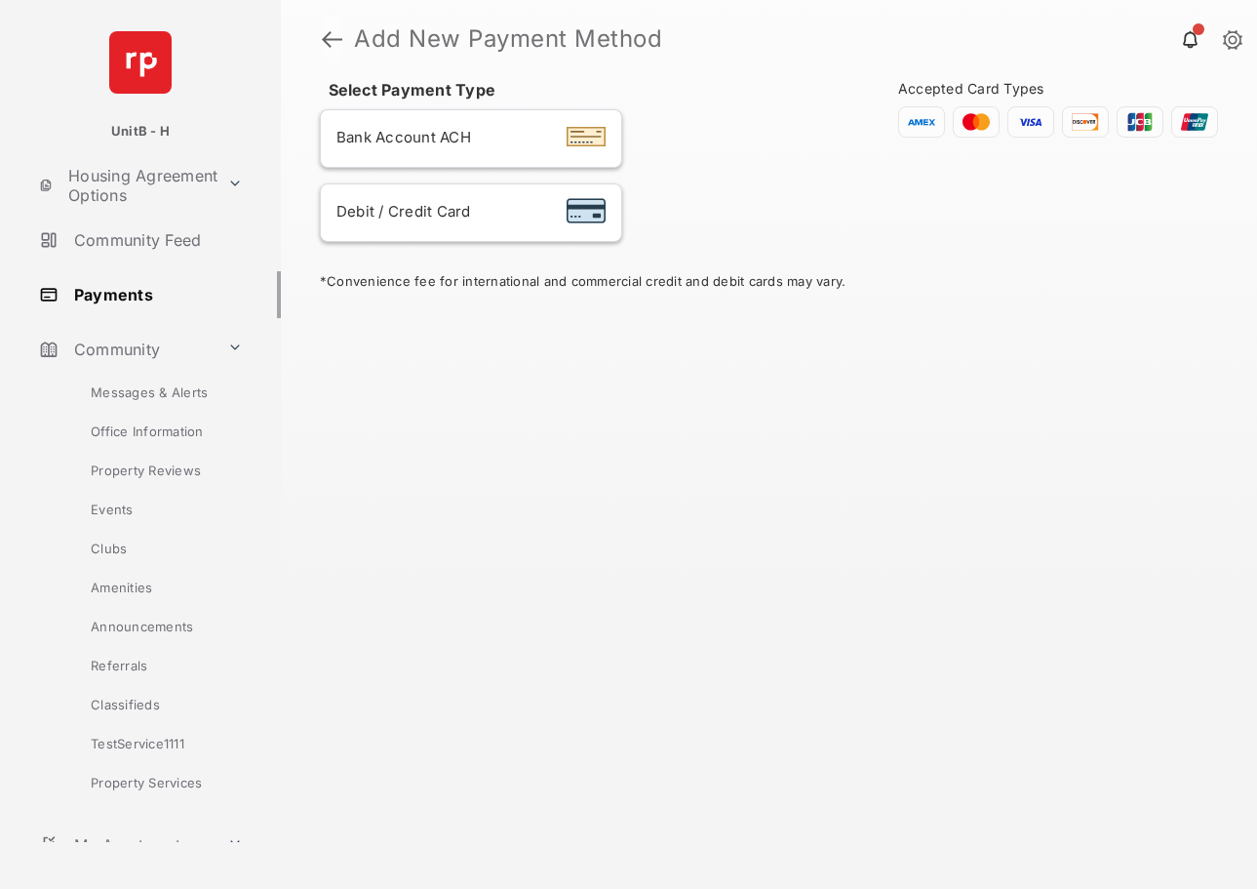
click at [332, 36] on link at bounding box center [332, 39] width 20 height 47
